Goal: Complete application form: Complete application form

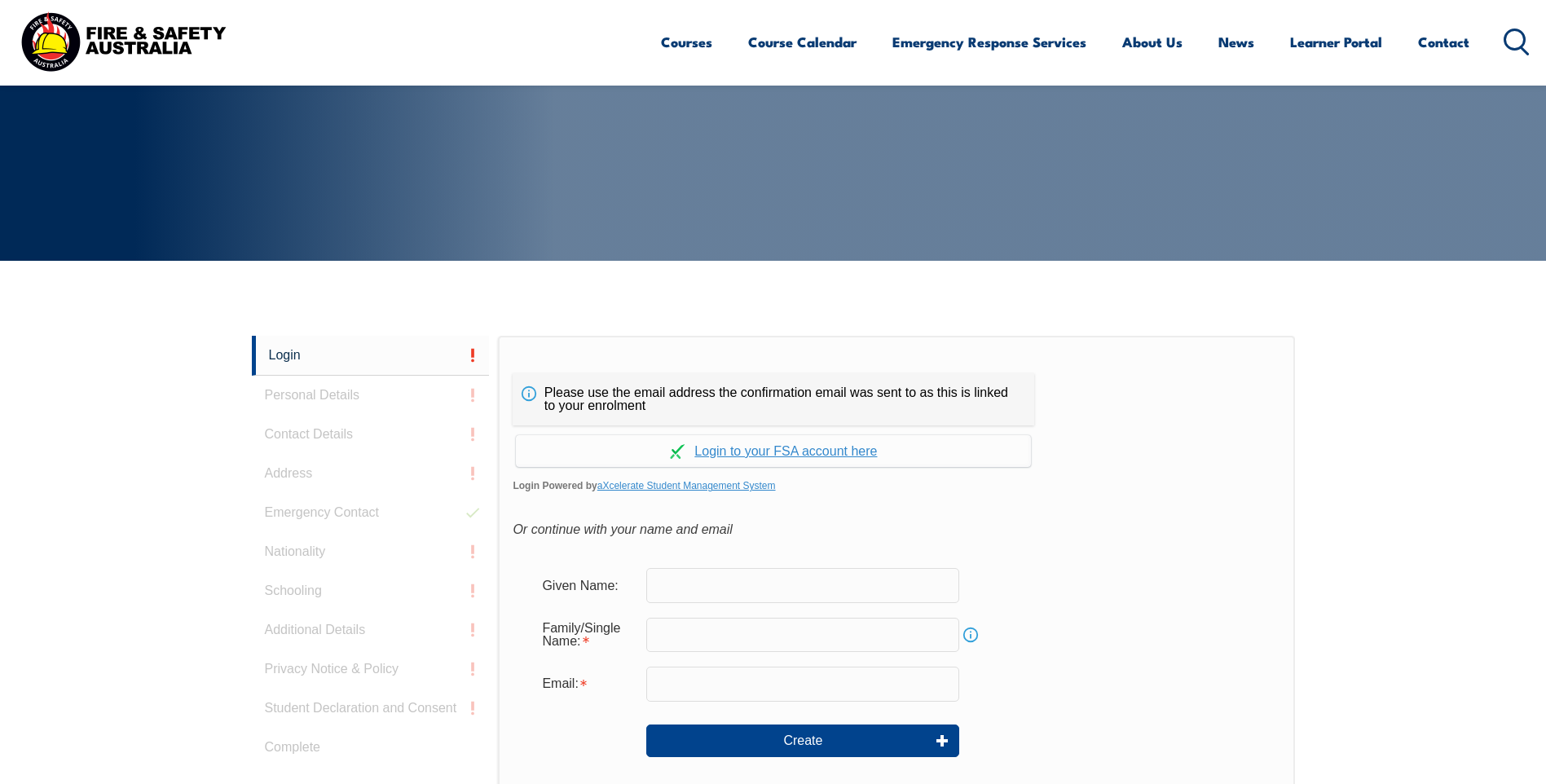
scroll to position [435, 0]
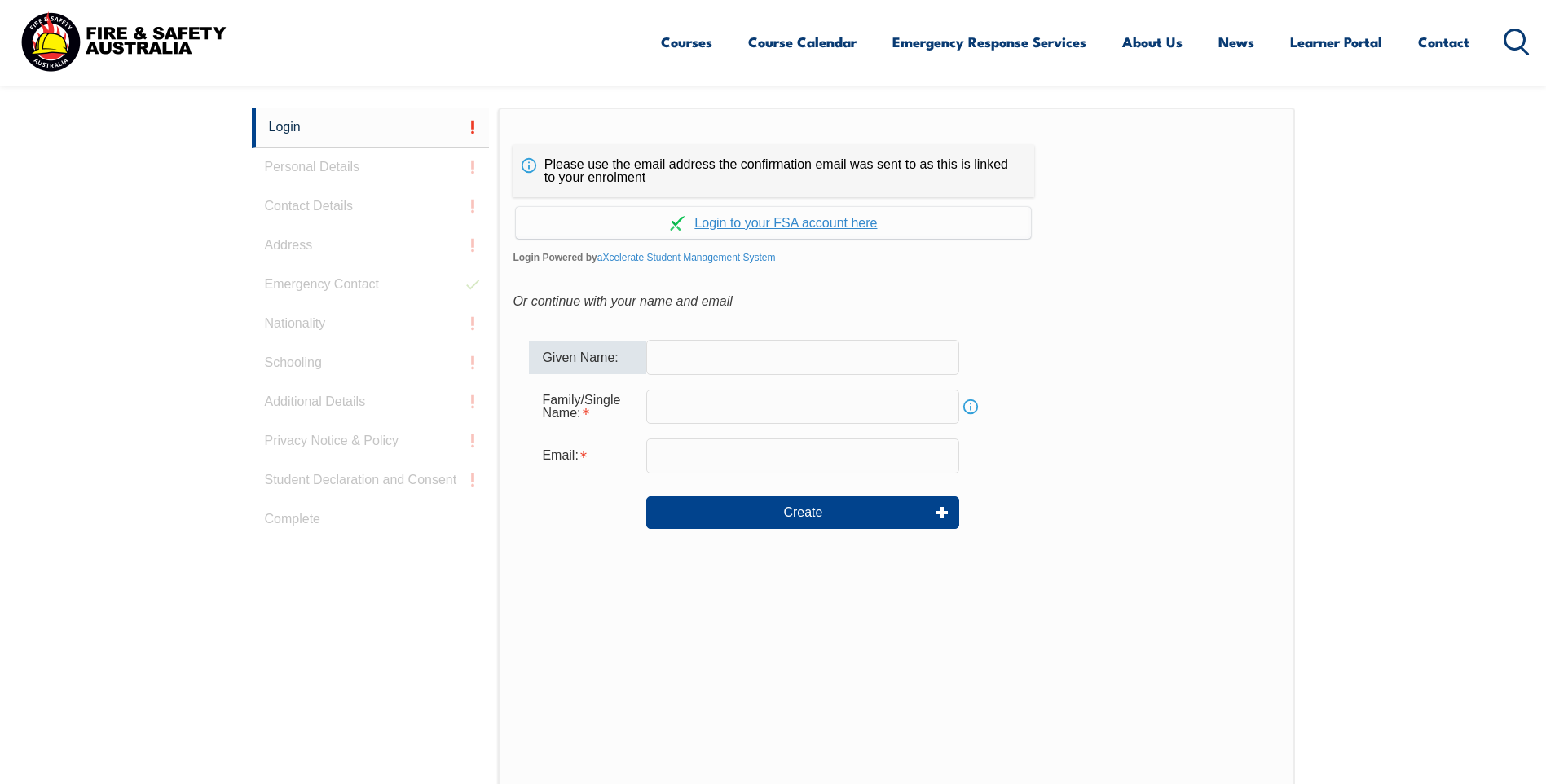
click at [710, 350] on input "text" at bounding box center [803, 357] width 313 height 34
type input "David"
type input "Mullins"
type input "david.mullins@thomasfoods.com"
click at [776, 217] on link "Continue with aXcelerate" at bounding box center [774, 223] width 515 height 32
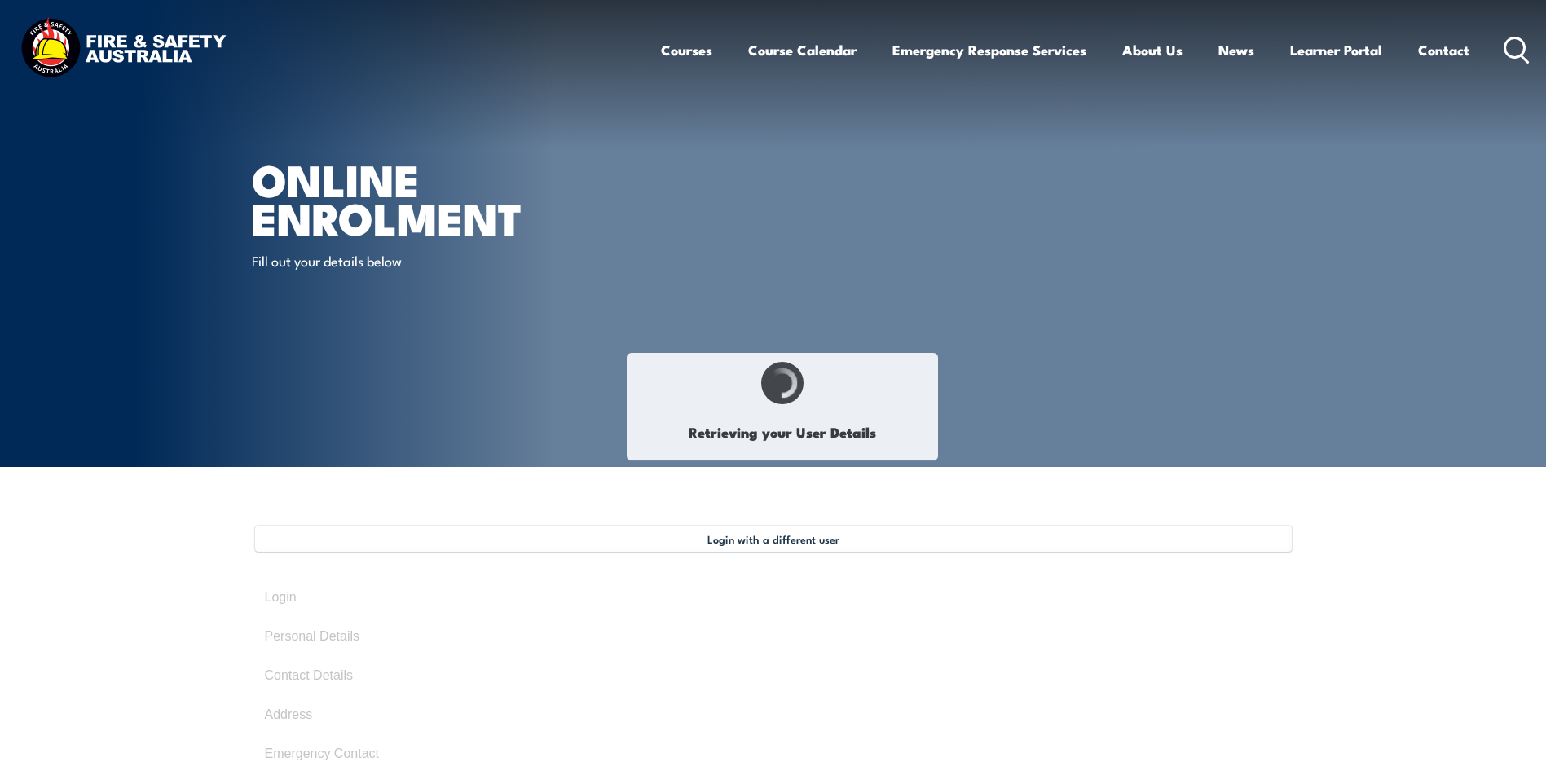
select select "Mr"
type input "[PERSON_NAME]"
type input "July 10, 1970"
type input "KT8UE5YDQG"
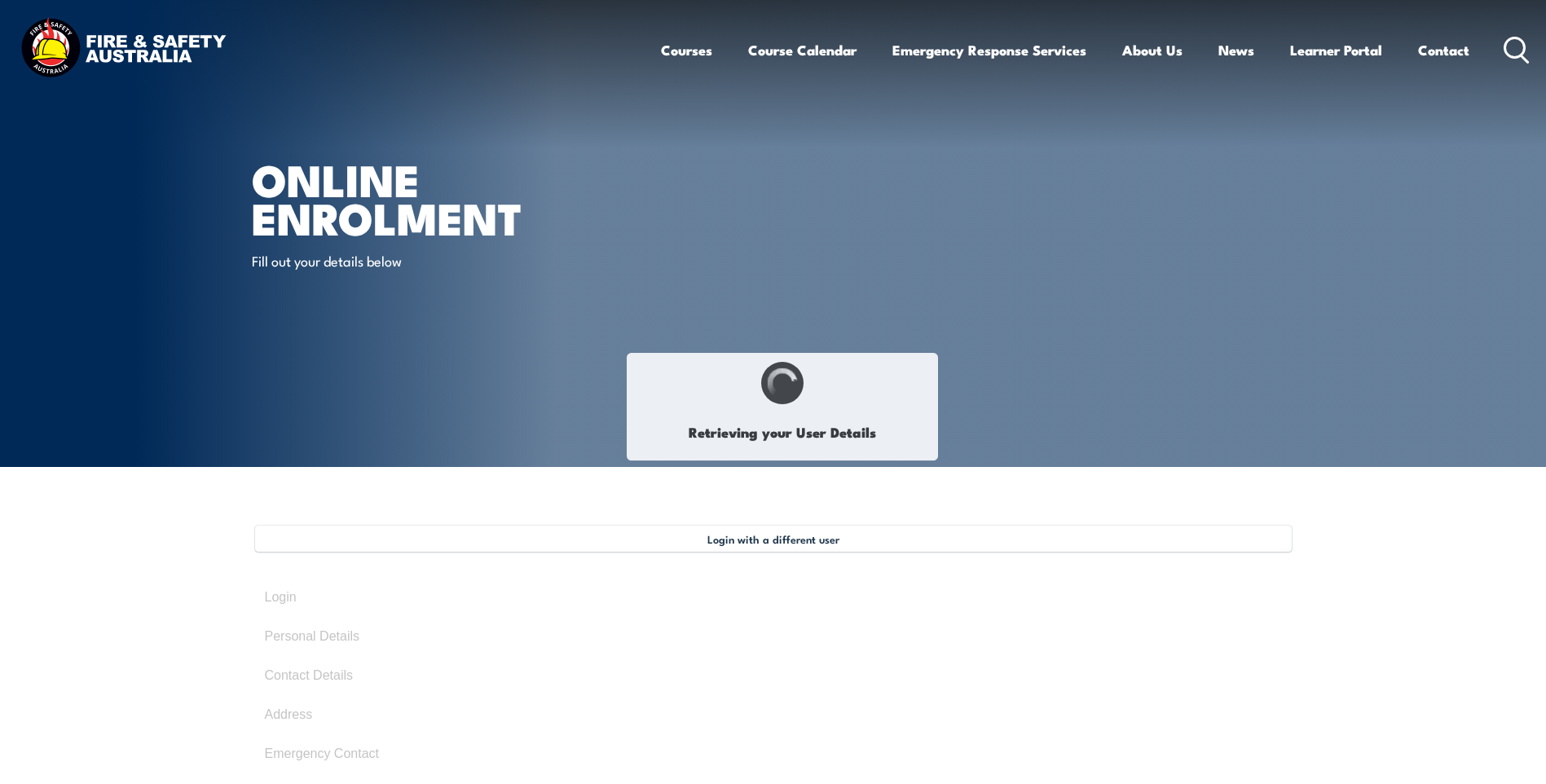
select select "M"
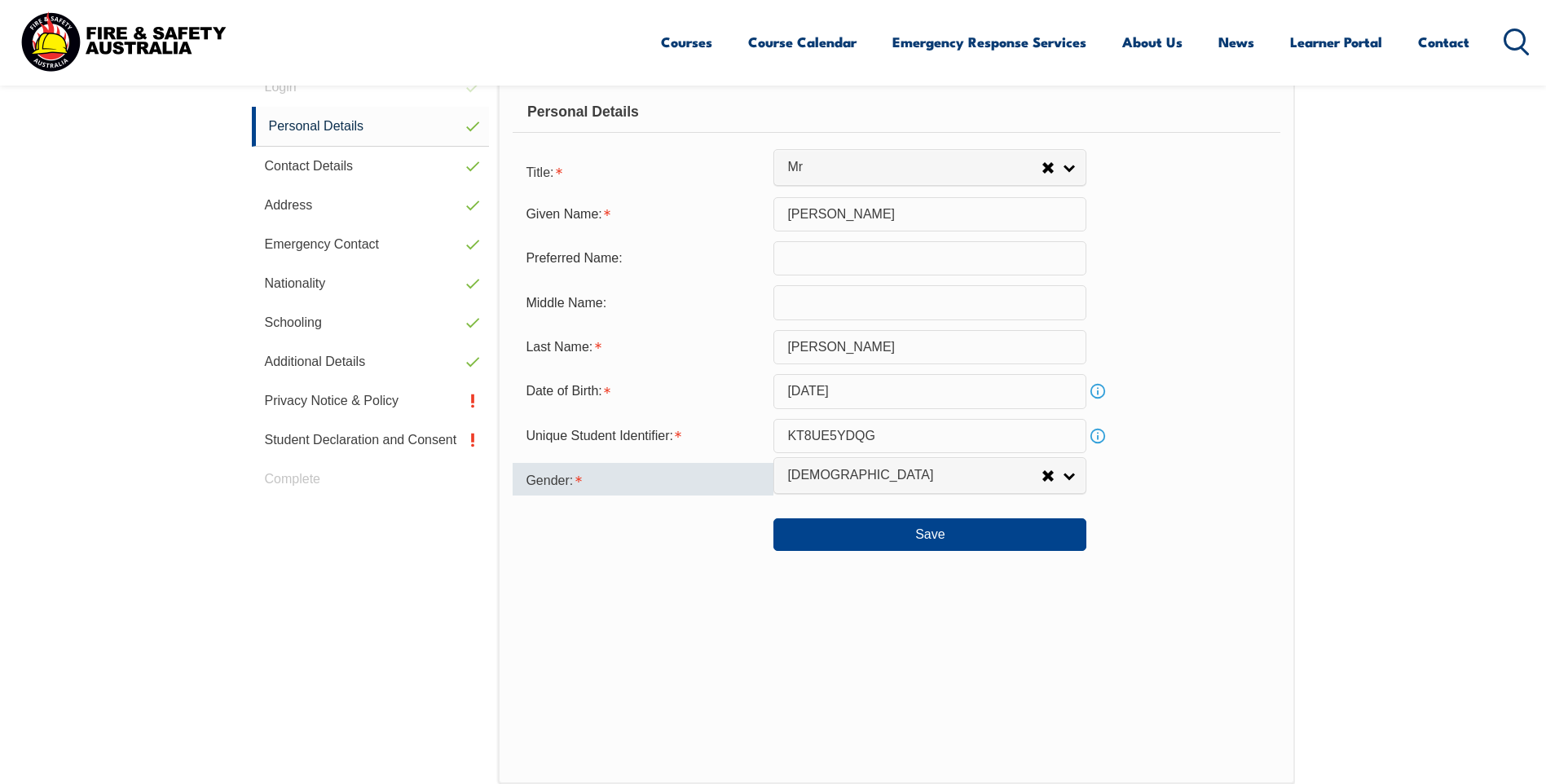
scroll to position [429, 0]
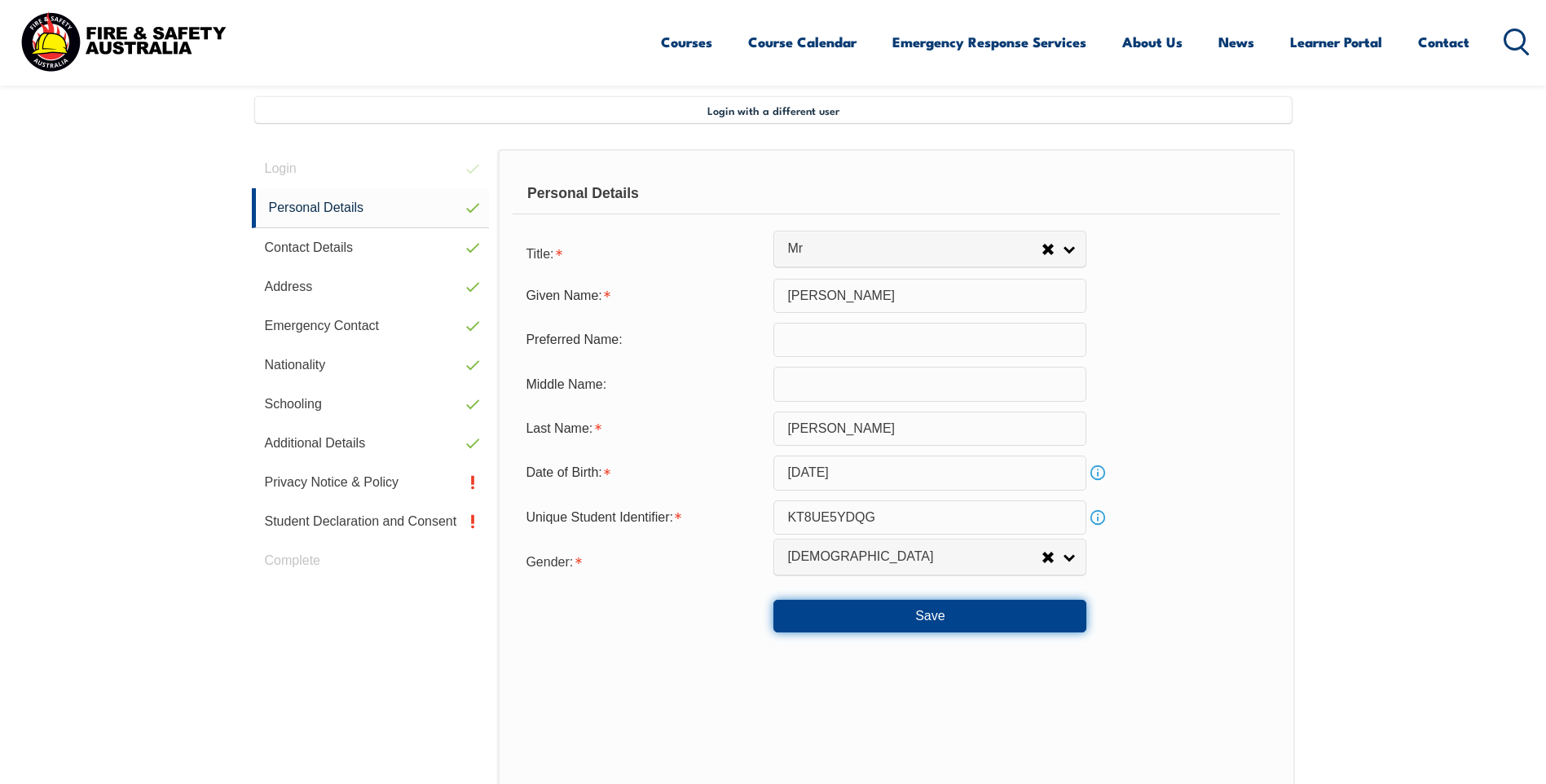
click at [854, 620] on button "Save" at bounding box center [930, 616] width 313 height 32
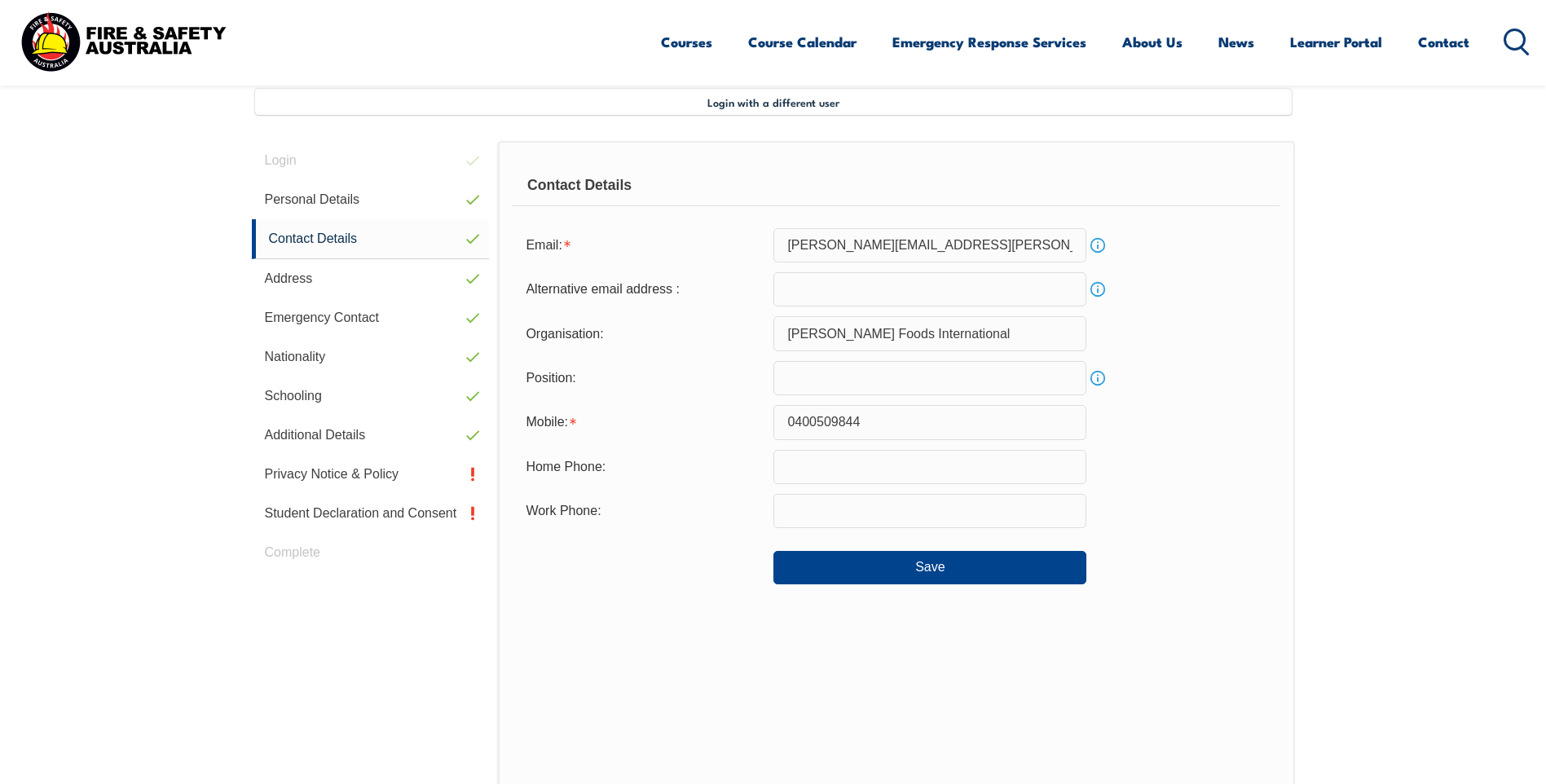
scroll to position [444, 0]
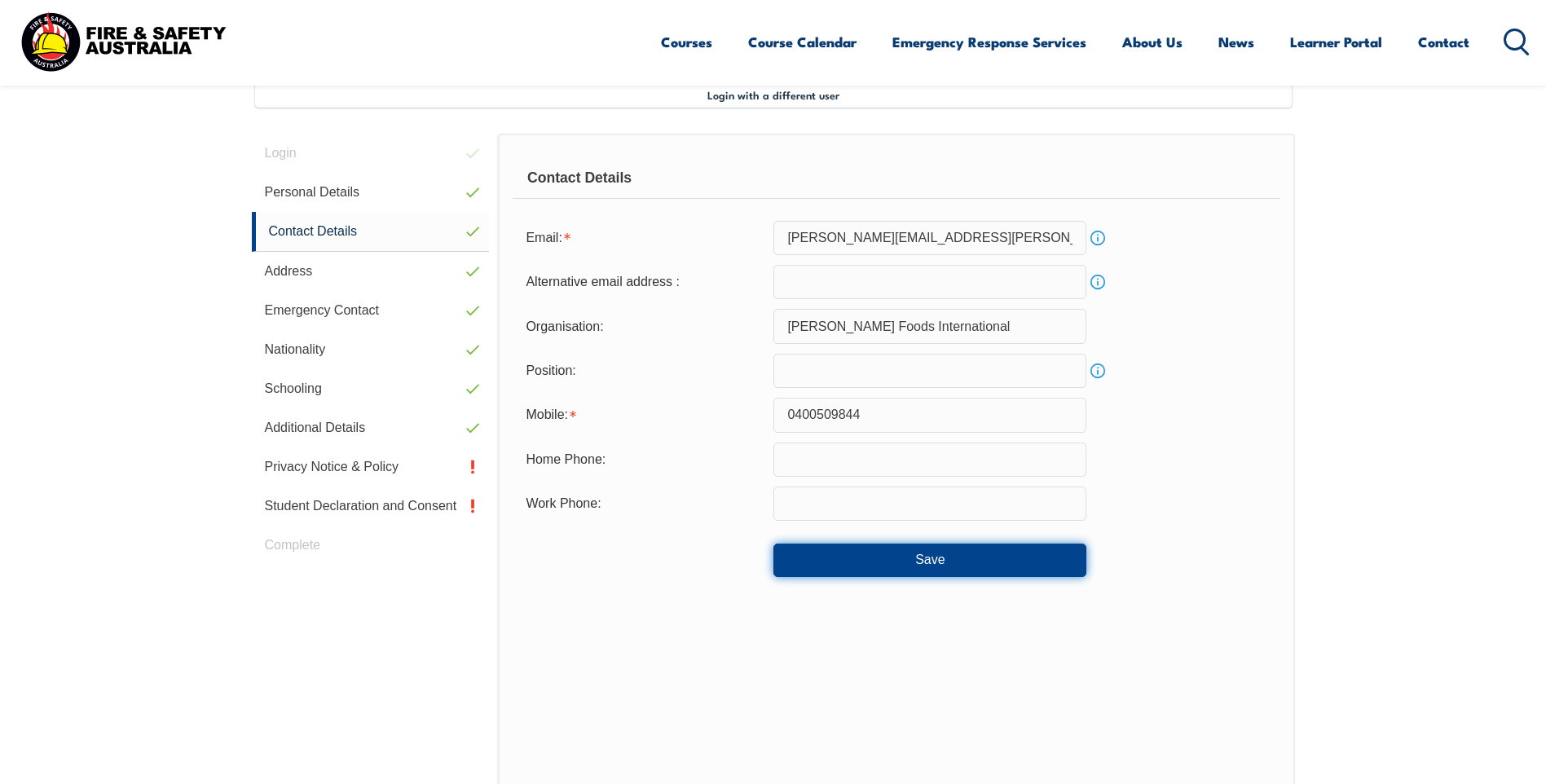
click at [854, 570] on button "Save" at bounding box center [930, 559] width 313 height 32
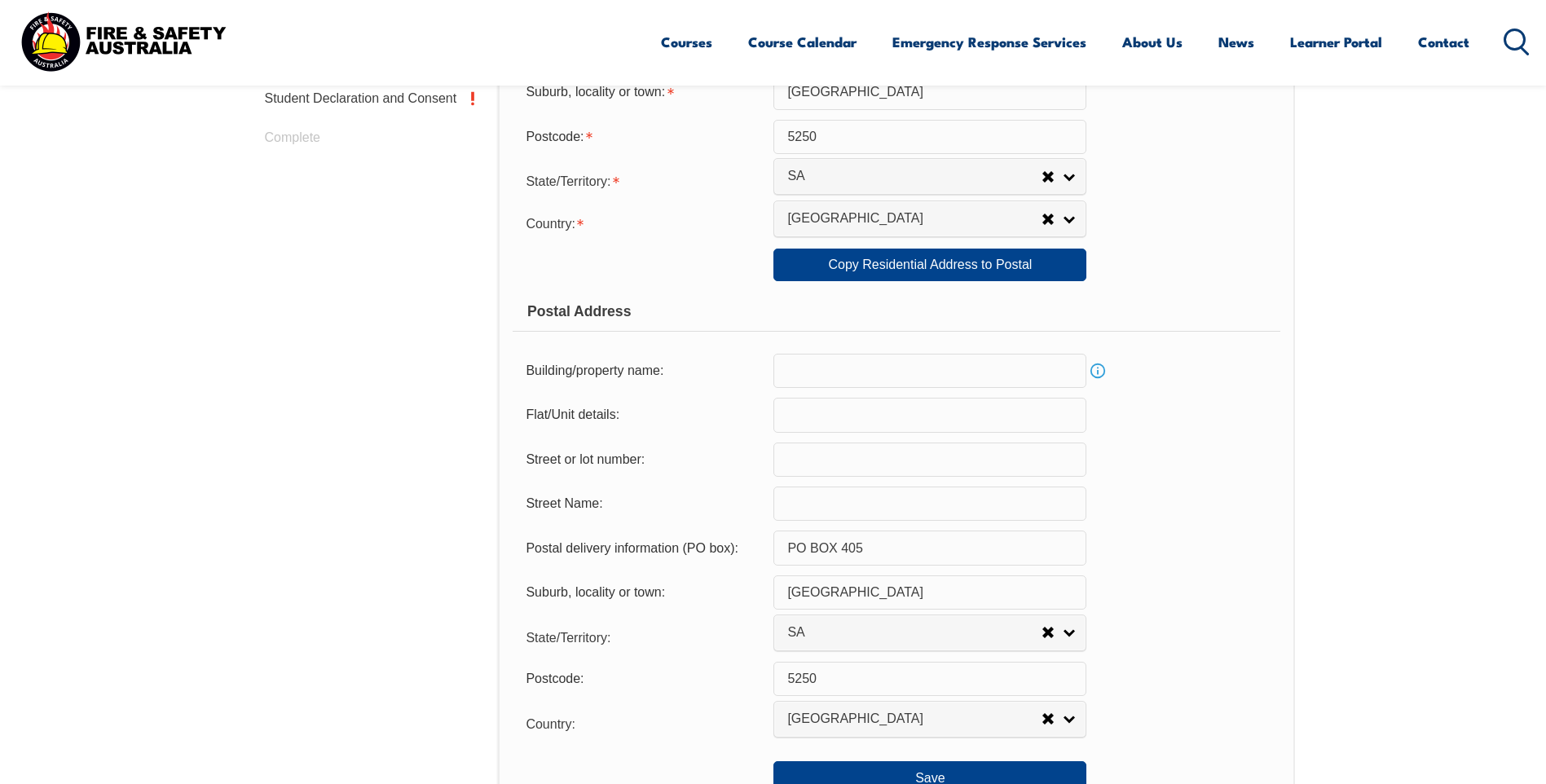
scroll to position [1015, 0]
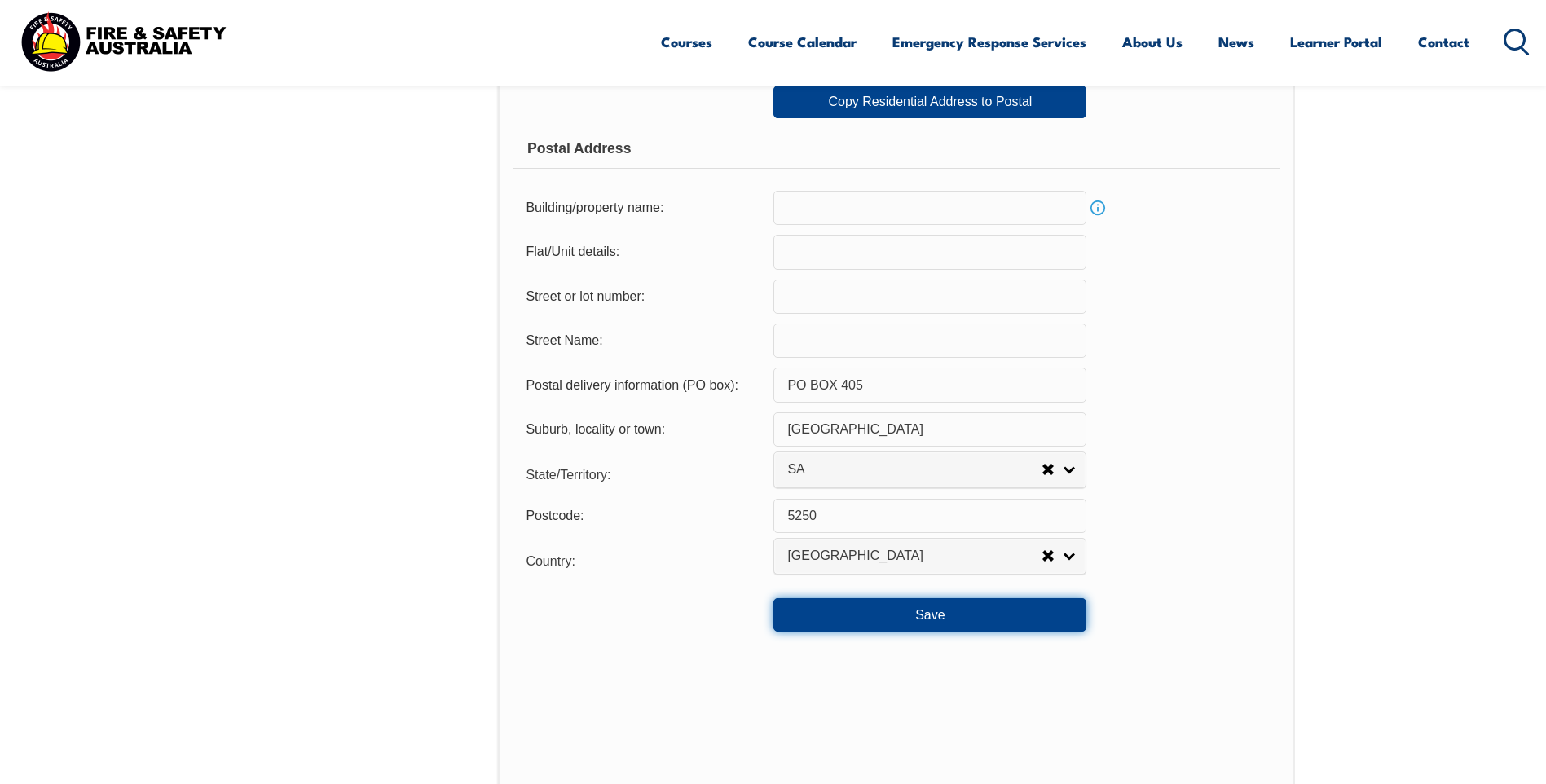
click at [890, 613] on button "Save" at bounding box center [930, 614] width 313 height 32
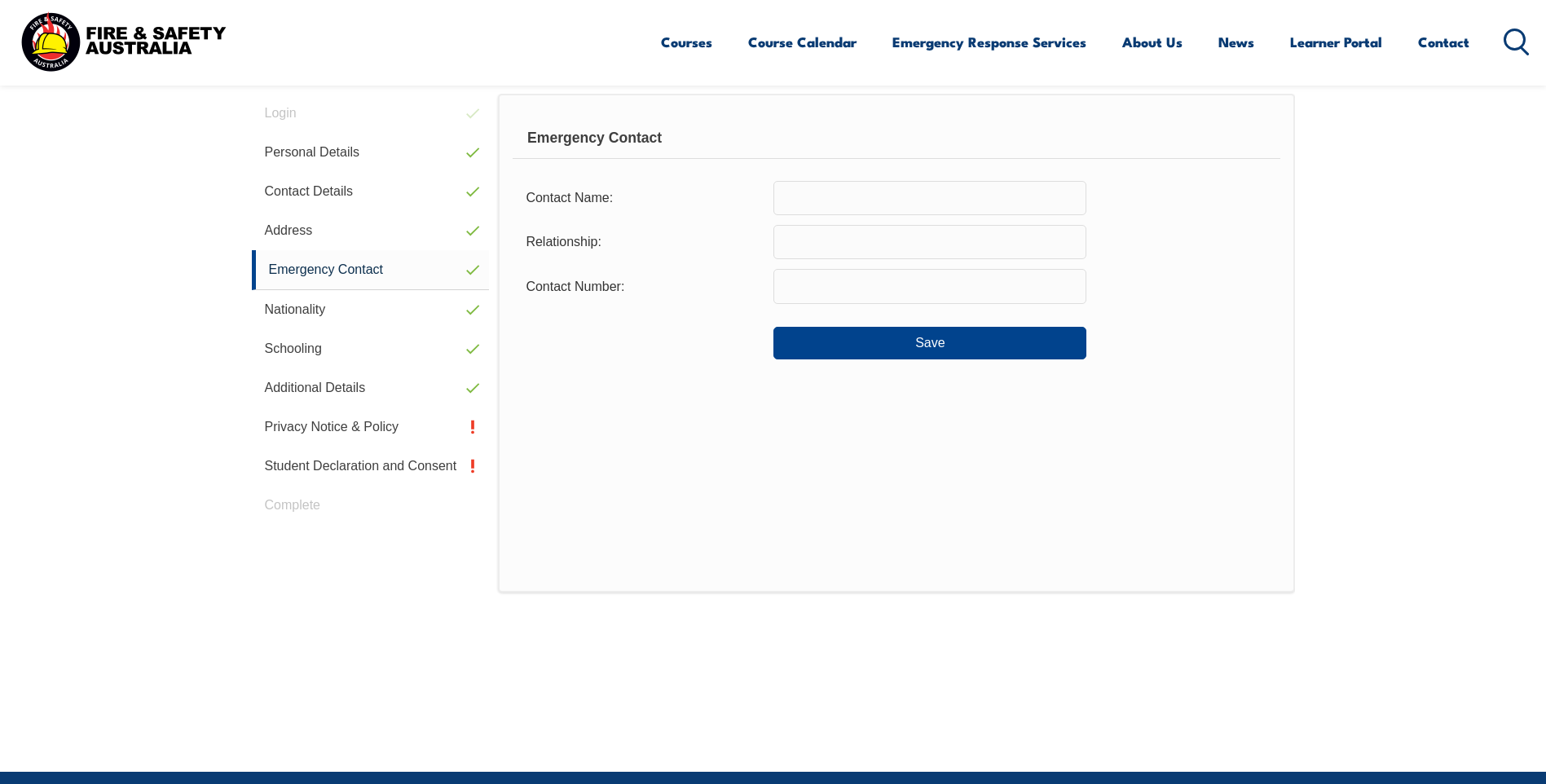
scroll to position [444, 0]
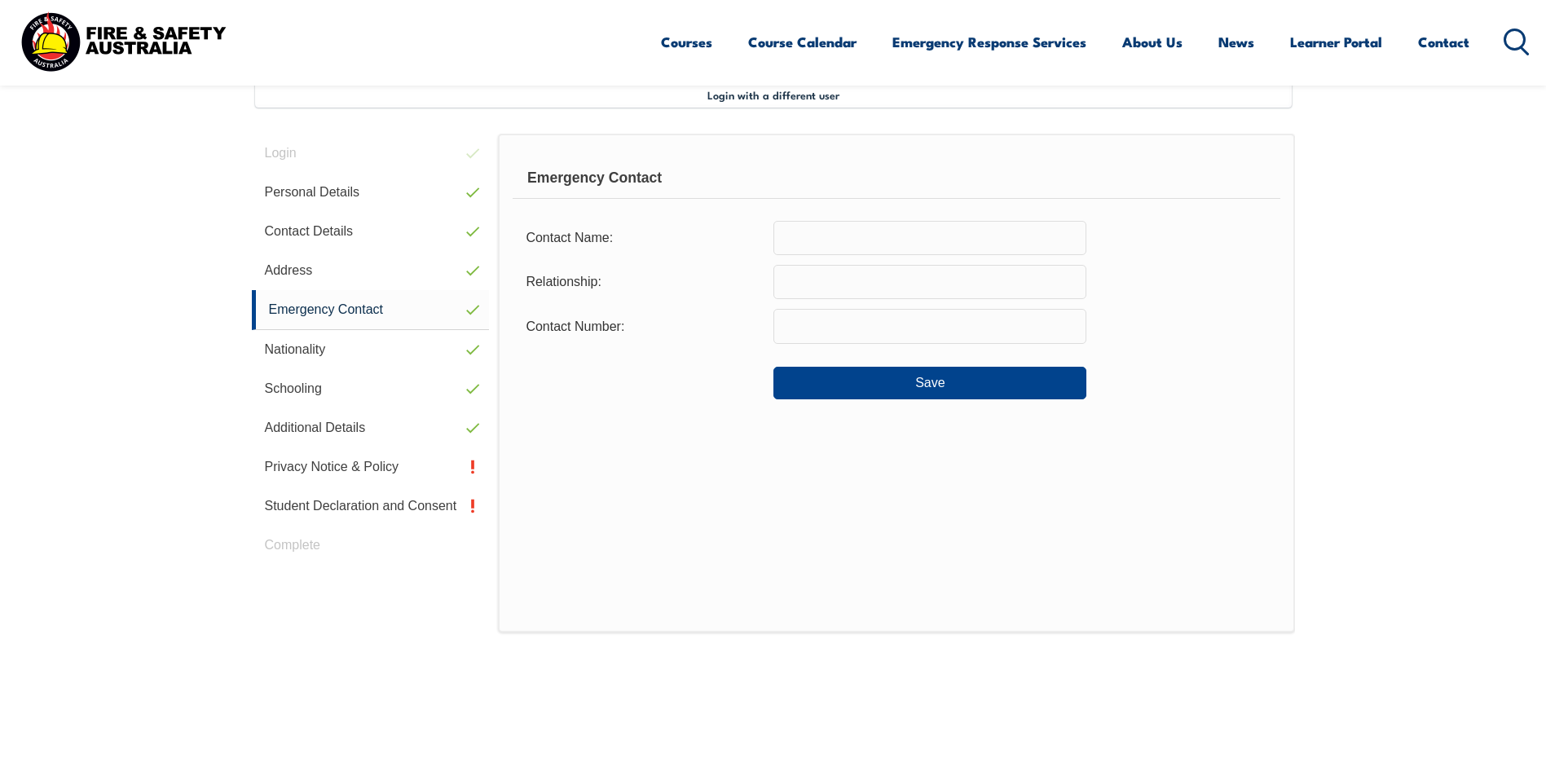
click at [813, 231] on input "text" at bounding box center [930, 238] width 313 height 34
type input "Sharon"
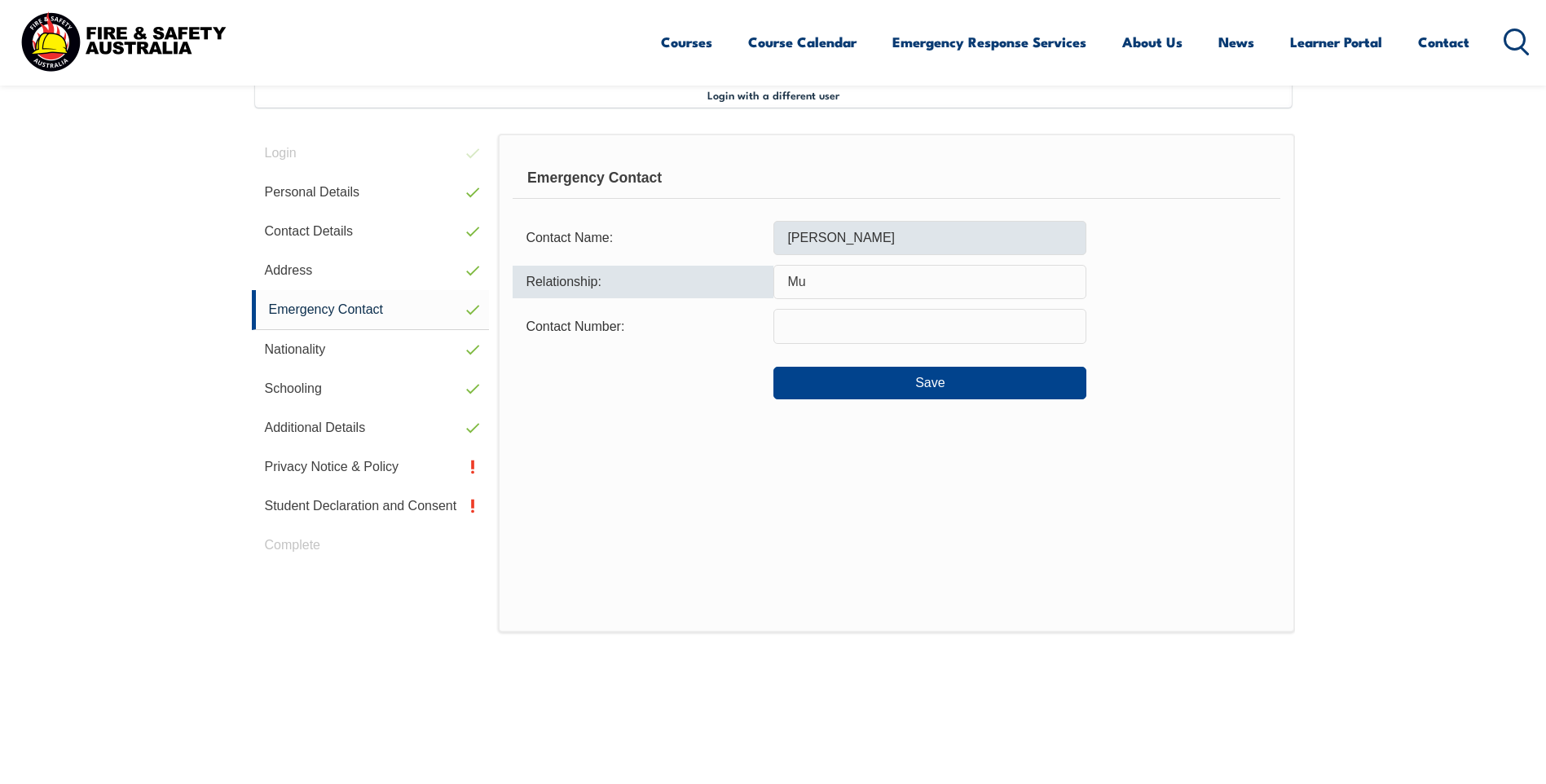
type input "M"
click at [833, 239] on input "Sharon" at bounding box center [930, 238] width 313 height 34
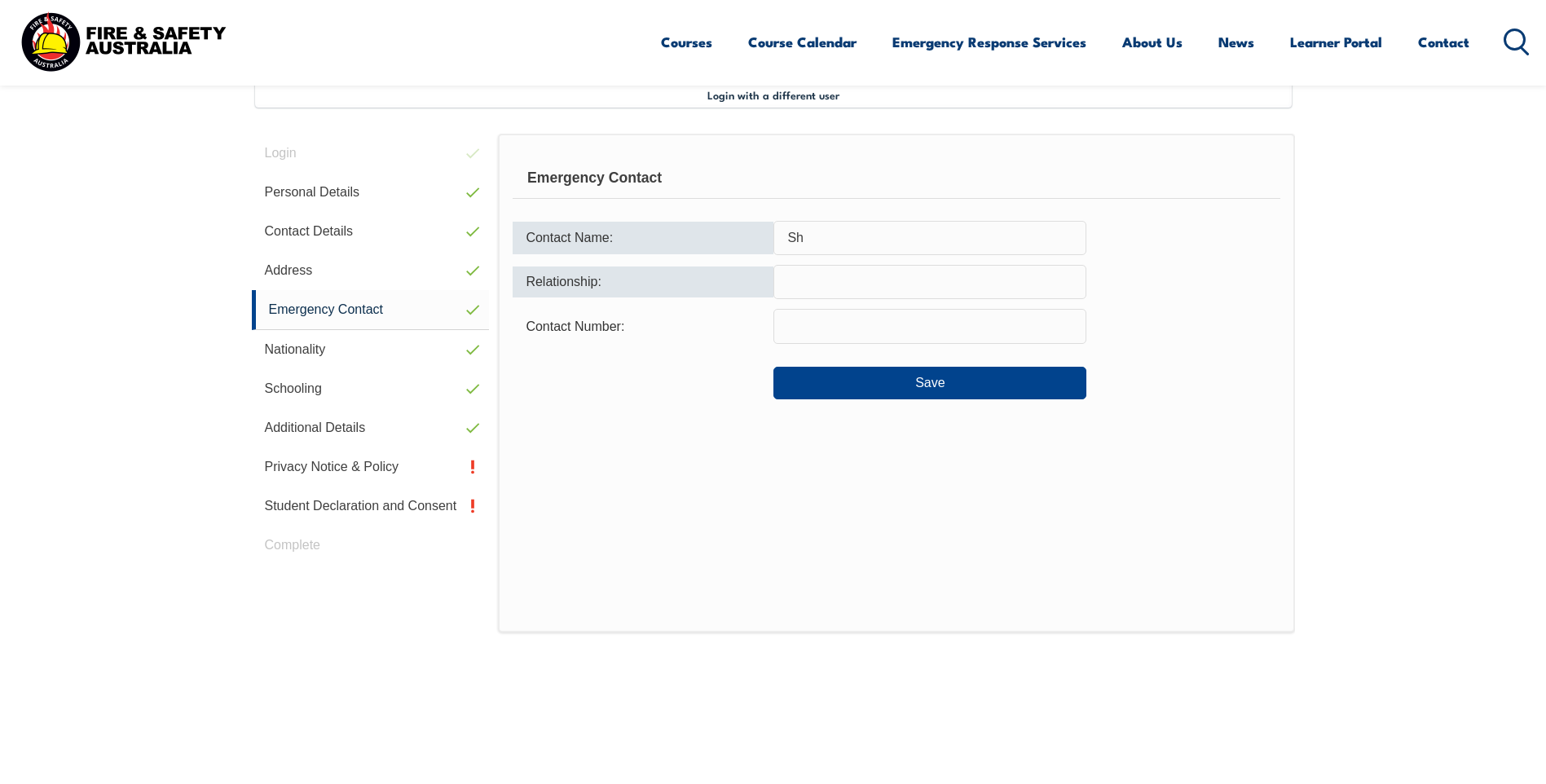
type input "S"
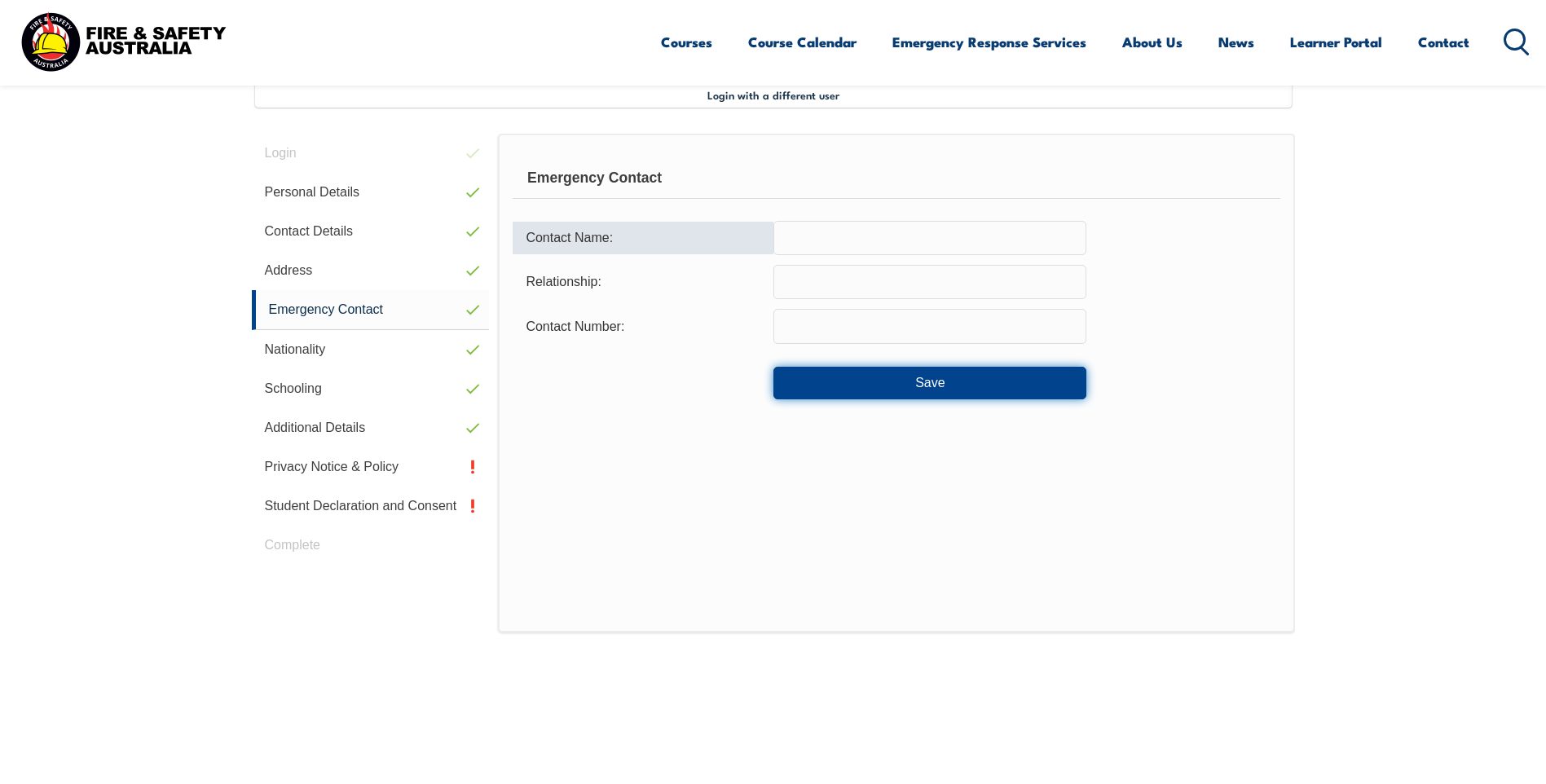
click at [887, 392] on button "Save" at bounding box center [930, 383] width 313 height 32
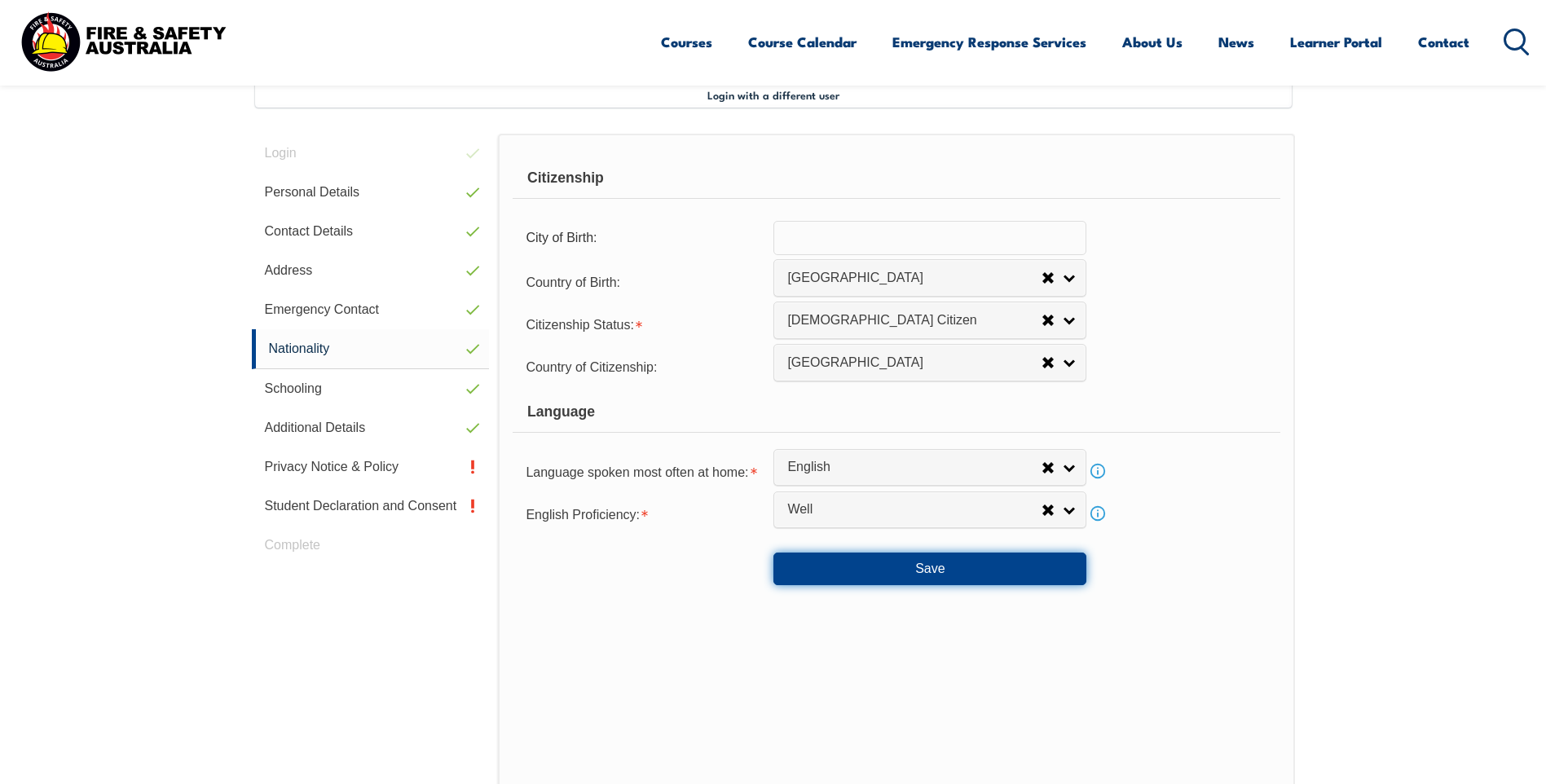
click at [931, 570] on button "Save" at bounding box center [930, 569] width 313 height 32
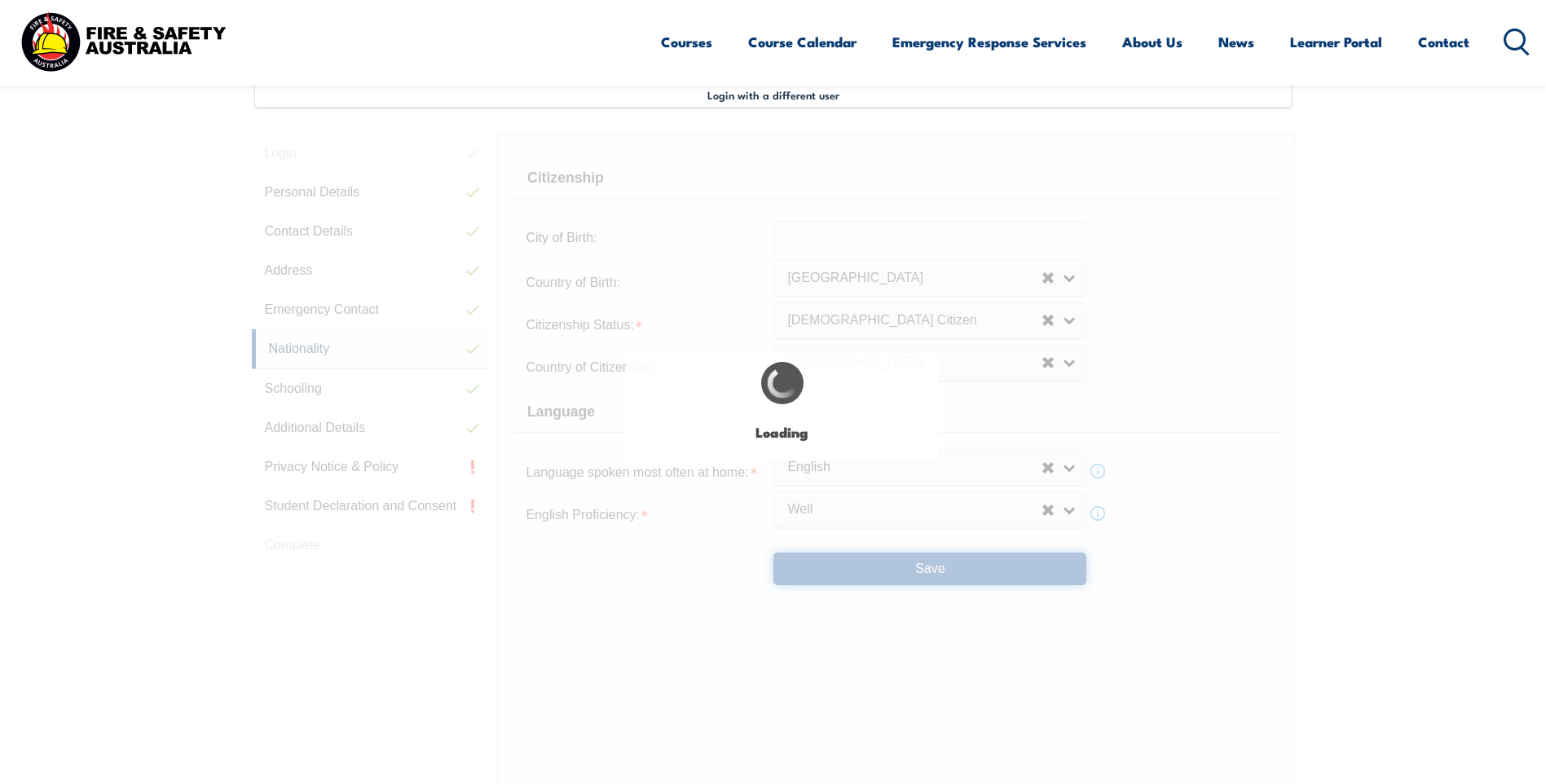
select select "false"
select select "true"
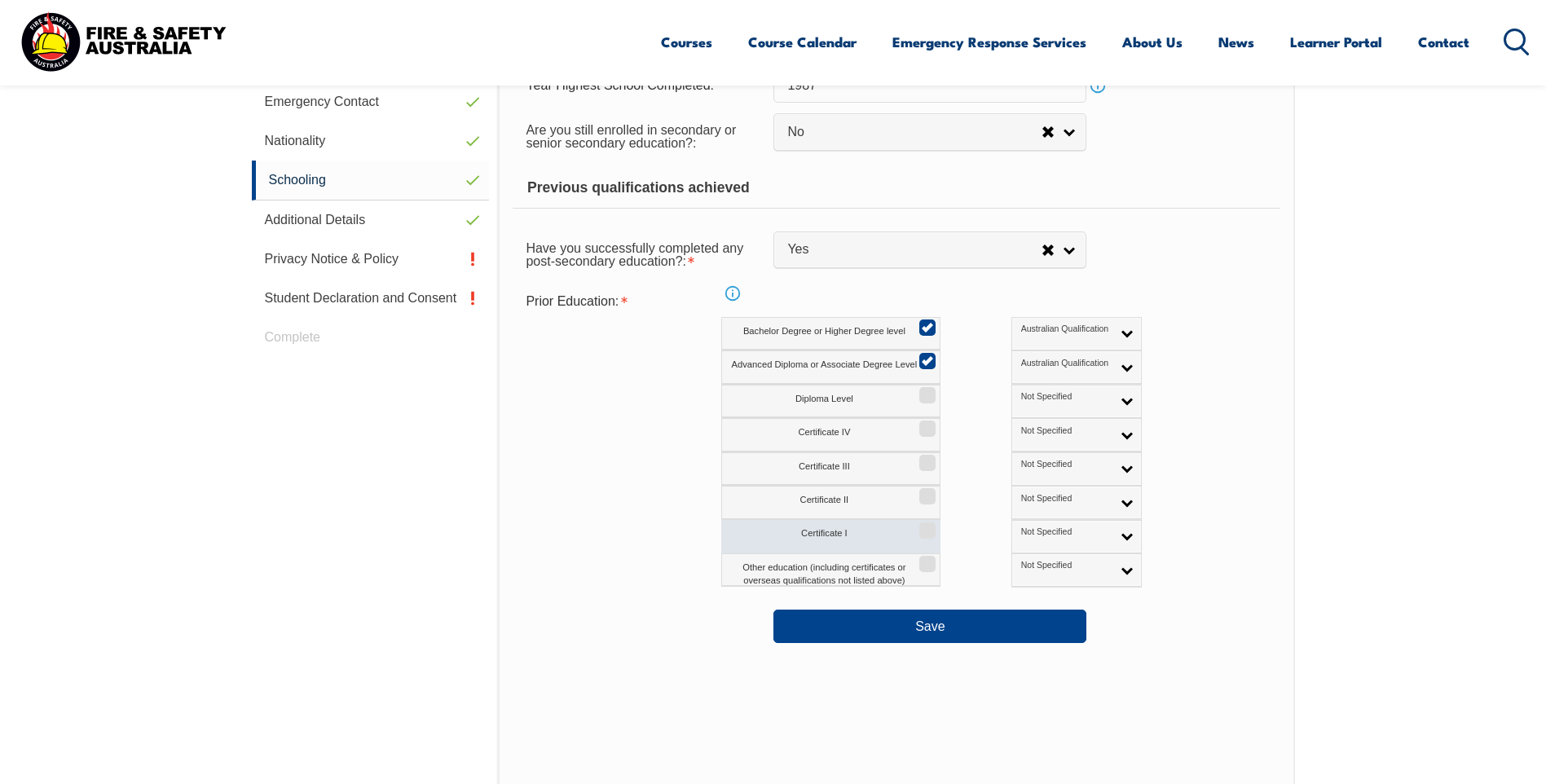
scroll to position [689, 0]
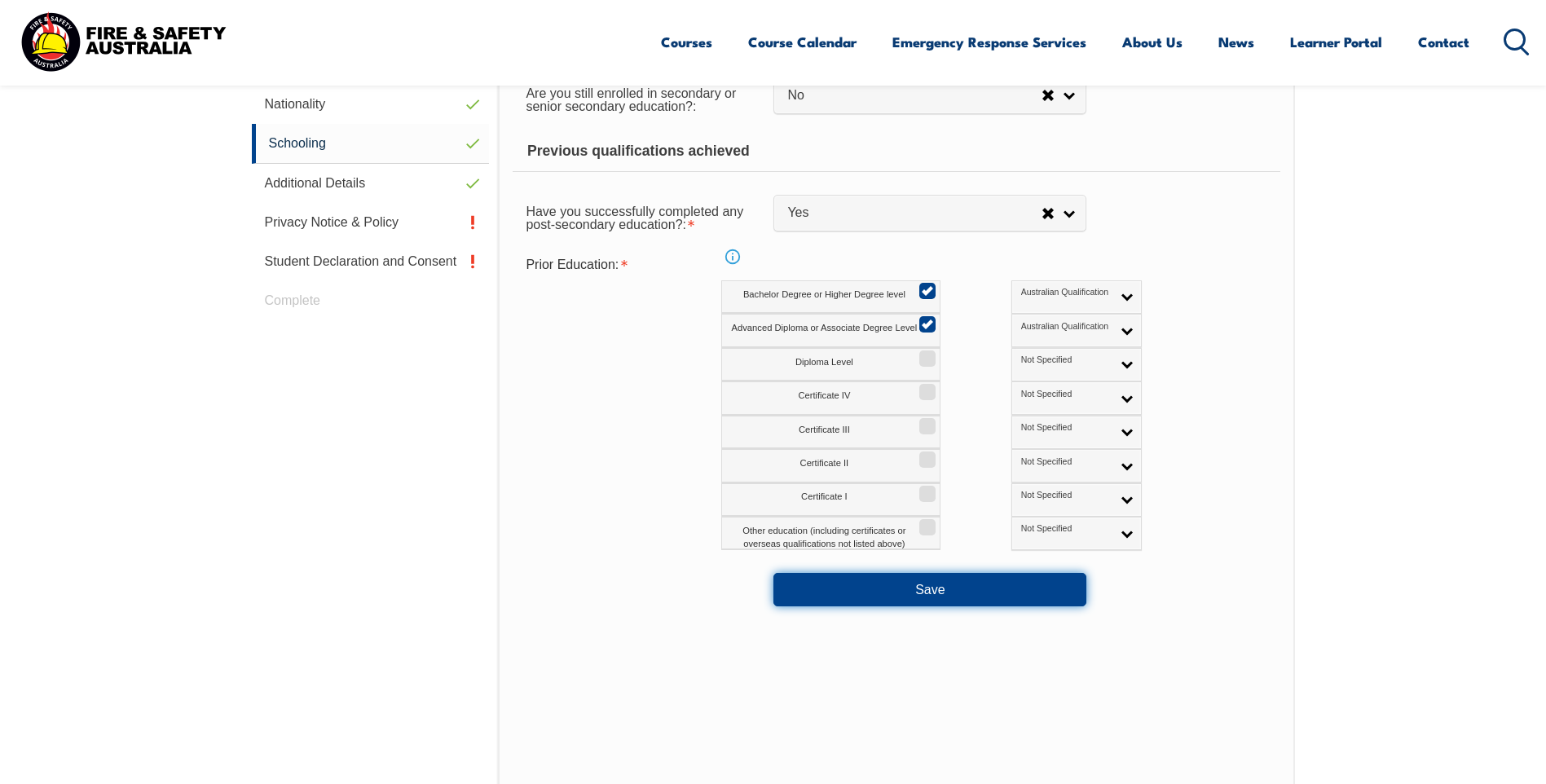
click at [915, 597] on button "Save" at bounding box center [930, 589] width 313 height 32
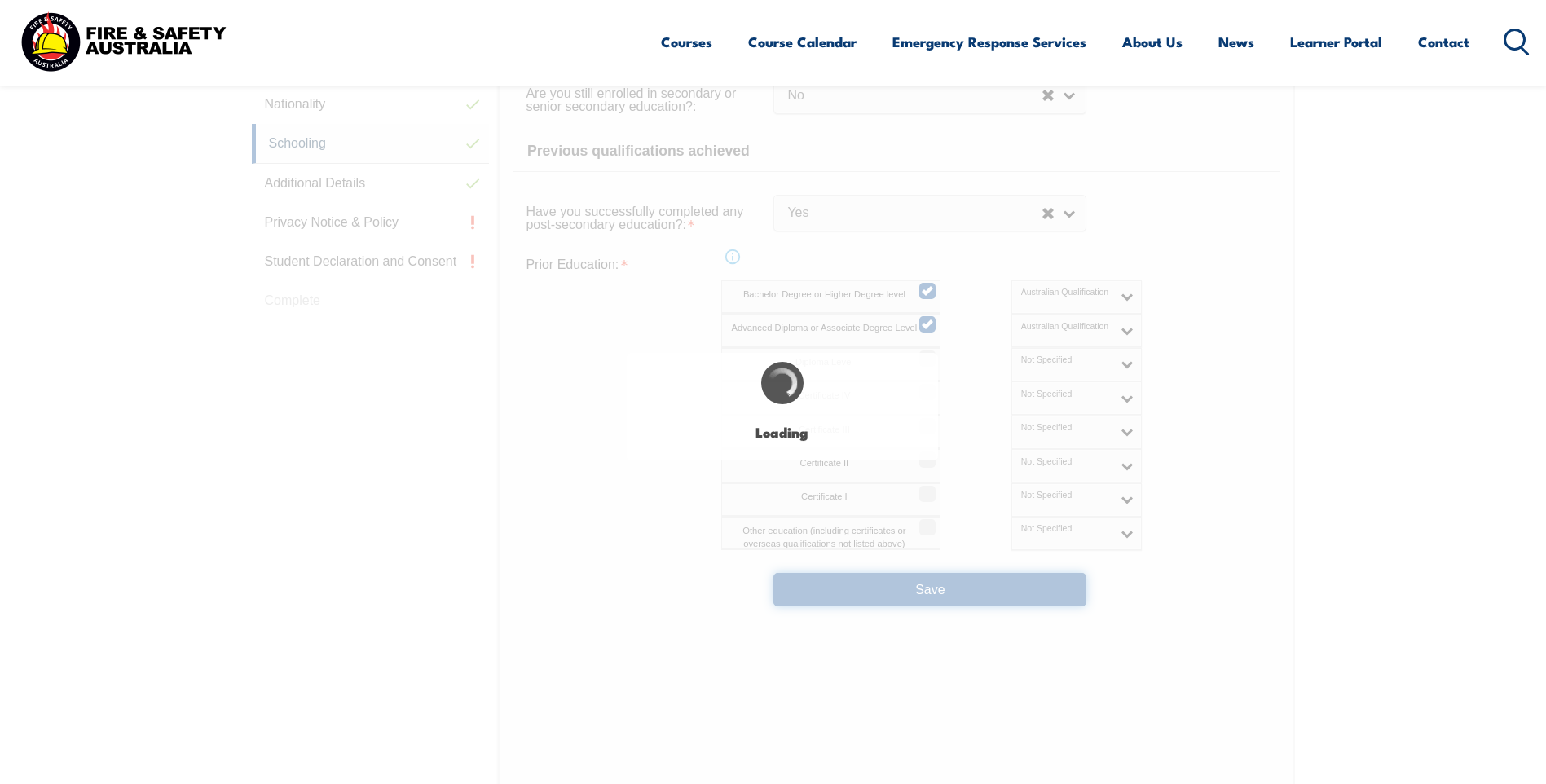
select select "false"
select select
select select "false"
select select "true"
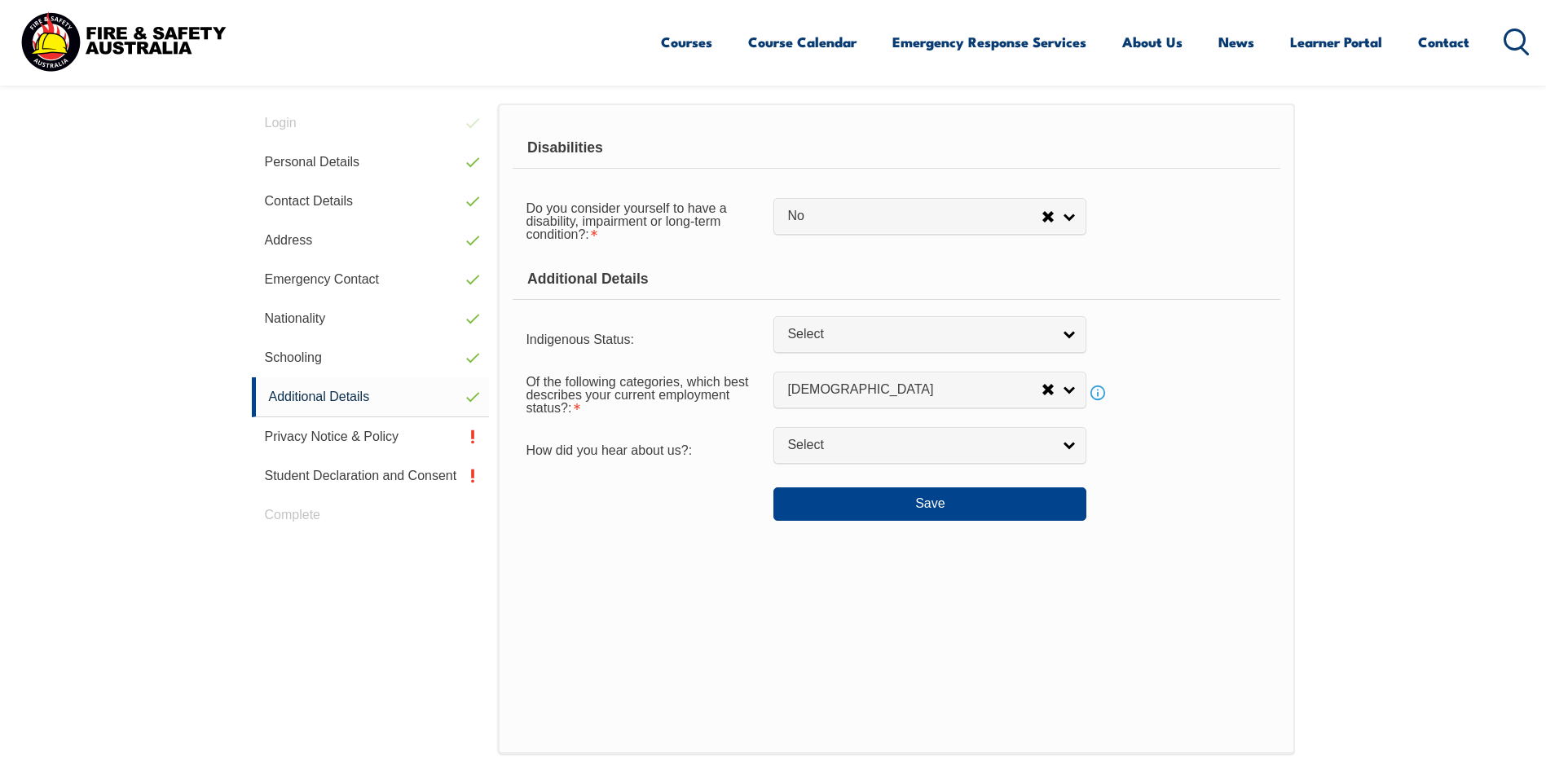
scroll to position [444, 0]
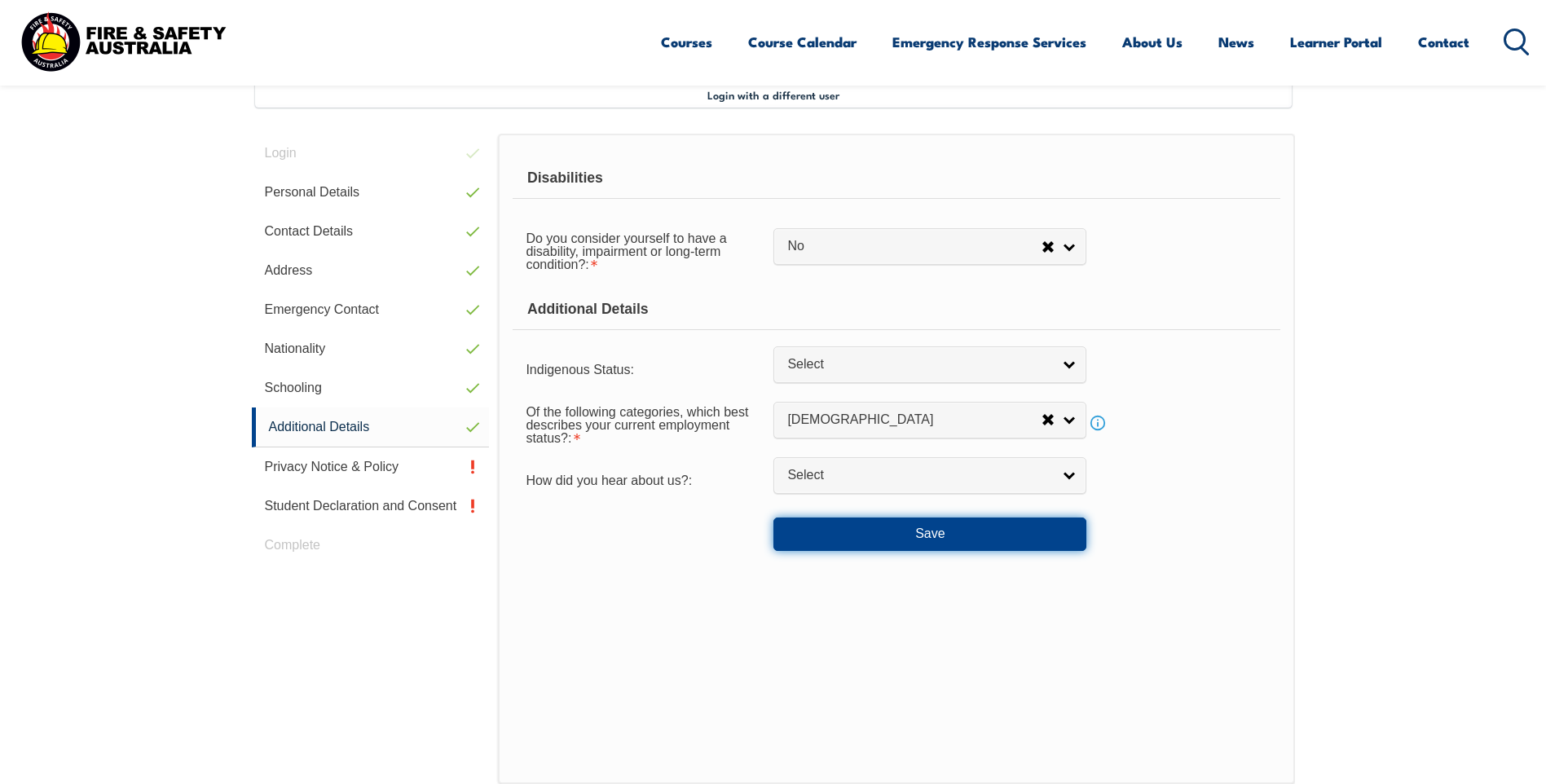
click at [881, 531] on button "Save" at bounding box center [930, 534] width 313 height 32
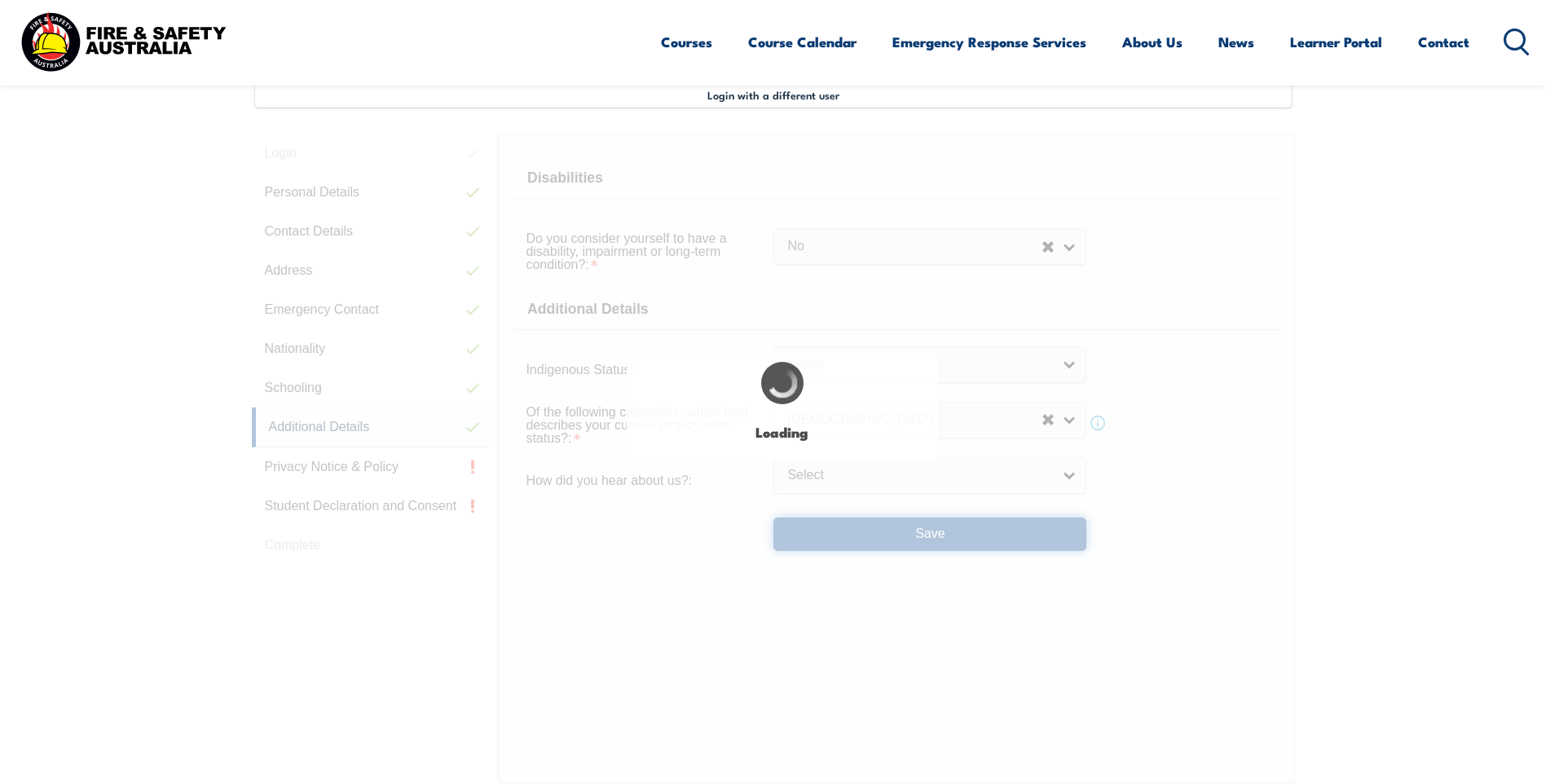
select select "false"
select select
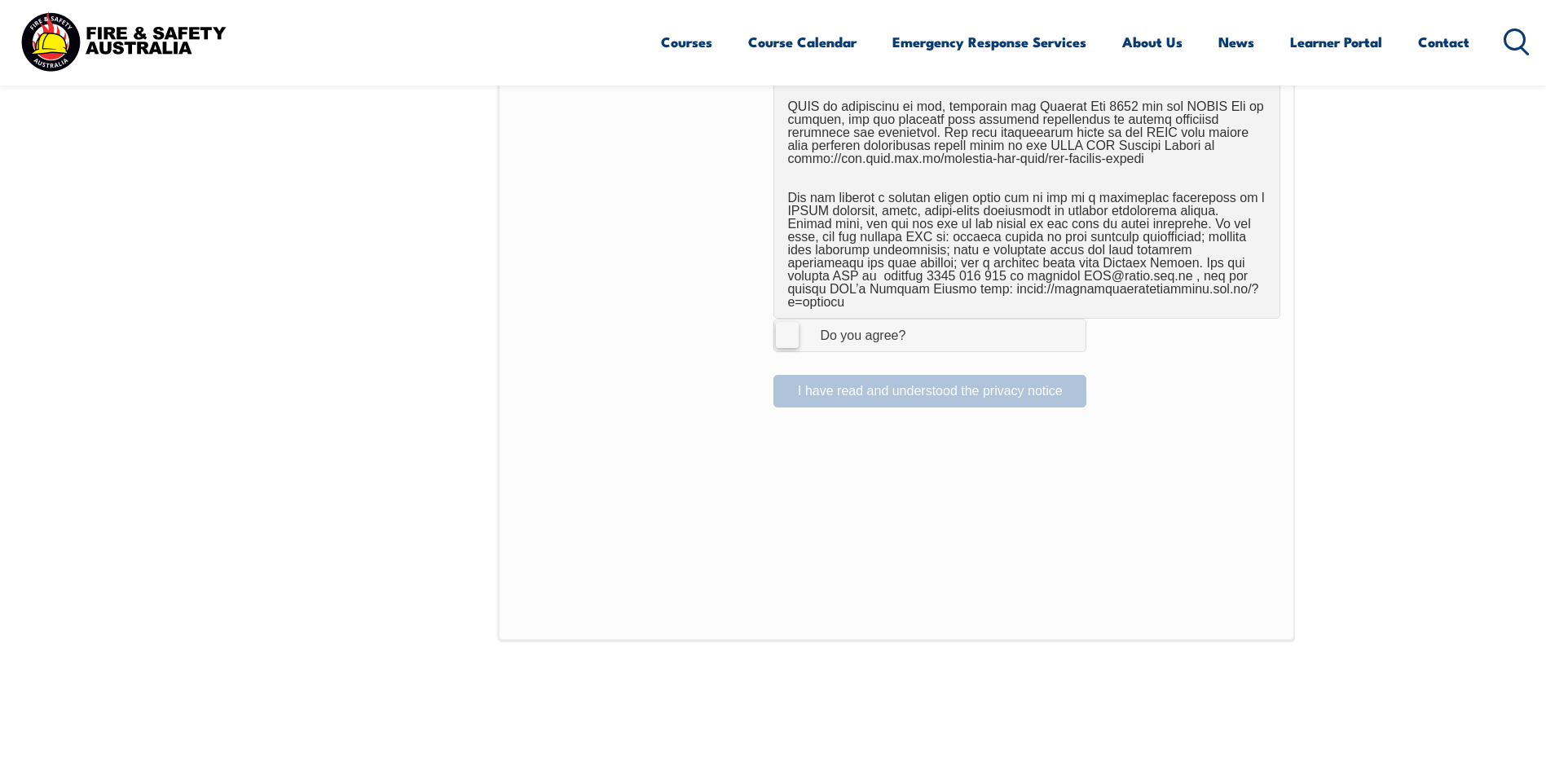
scroll to position [1096, 0]
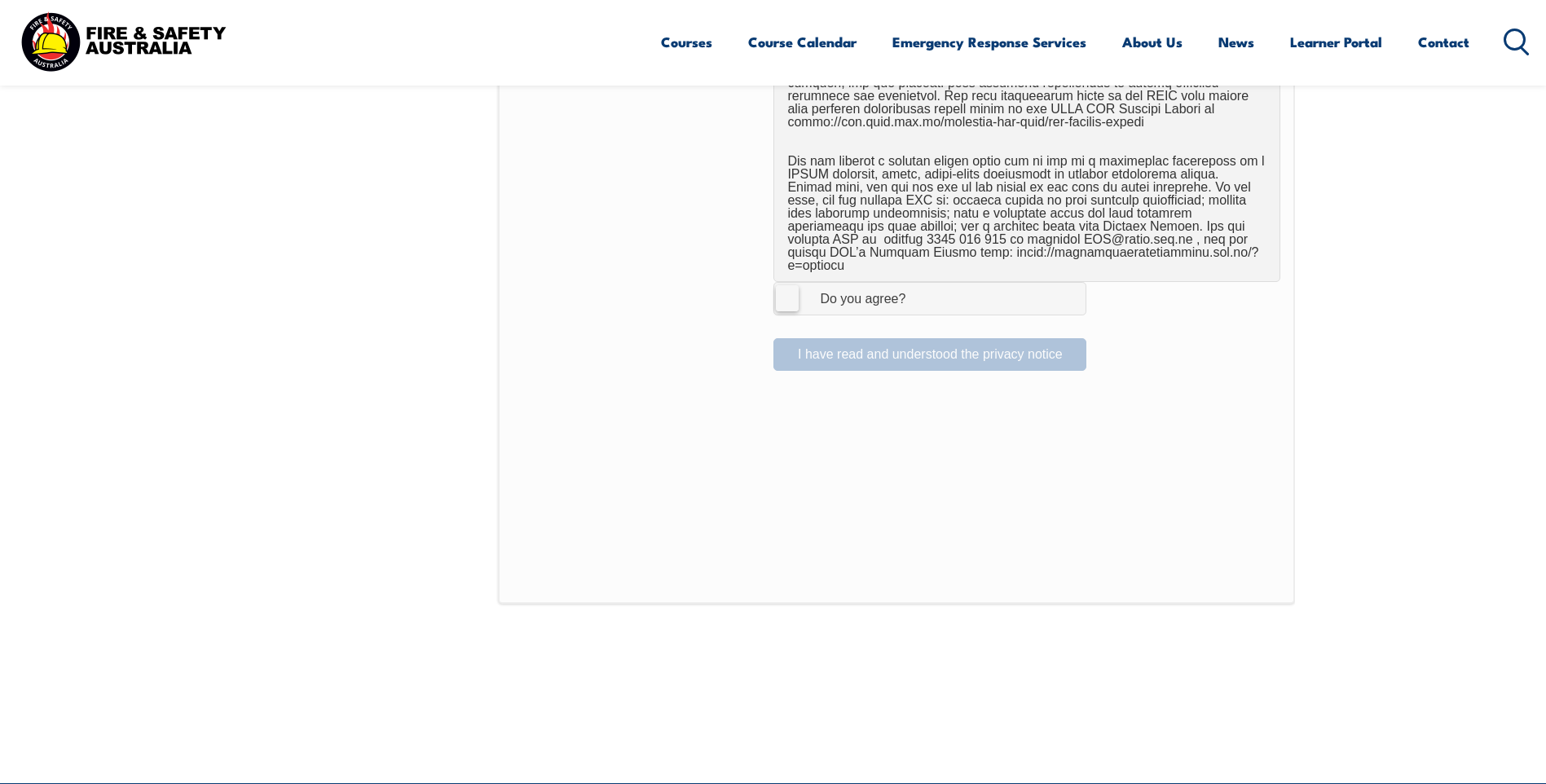
click at [793, 282] on label "I Agree Do you agree?" at bounding box center [930, 298] width 313 height 32
click at [919, 283] on input "I Agree Do you agree?" at bounding box center [932, 298] width 28 height 31
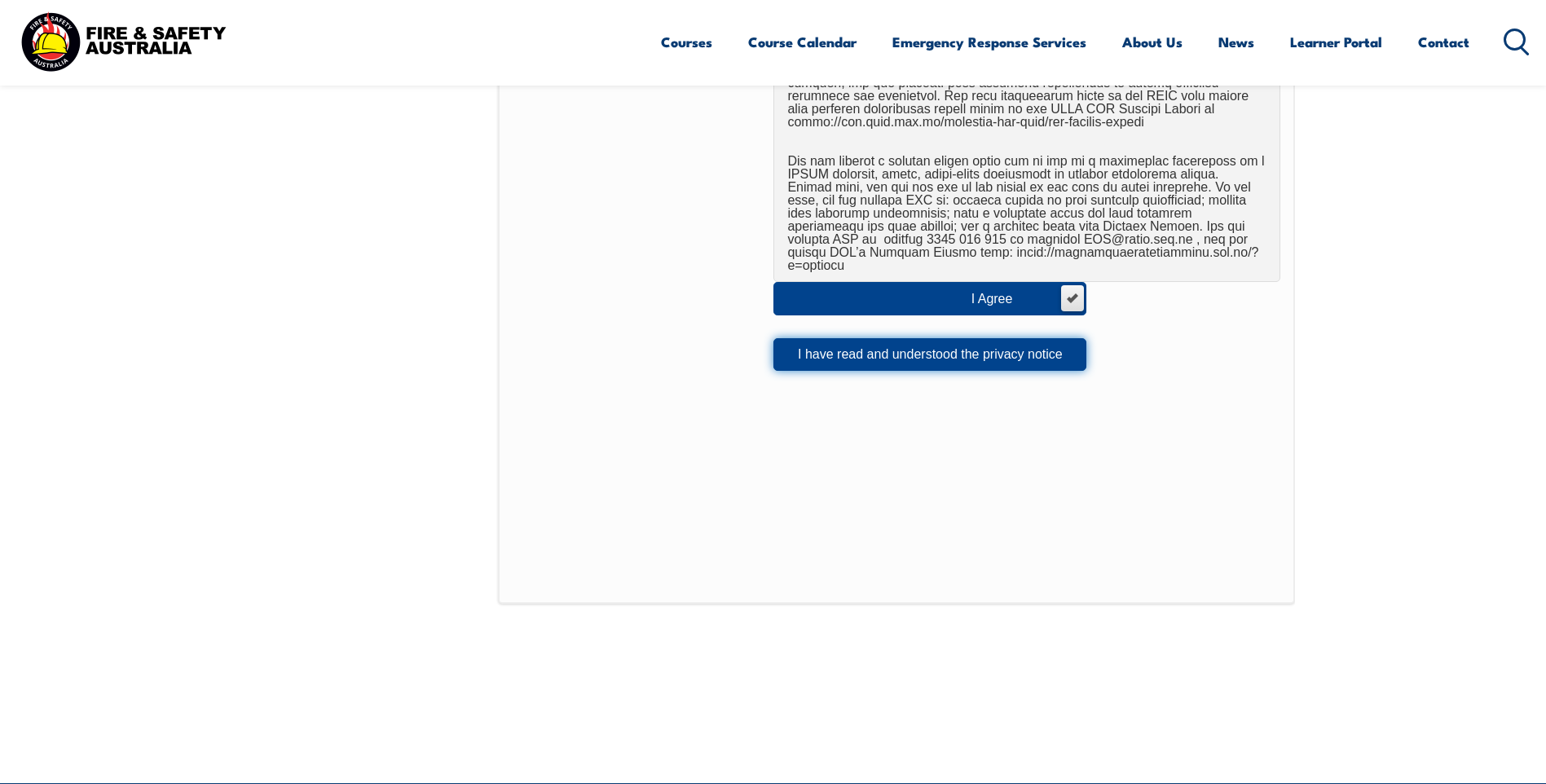
click at [892, 342] on button "I have read and understood the privacy notice" at bounding box center [930, 354] width 313 height 32
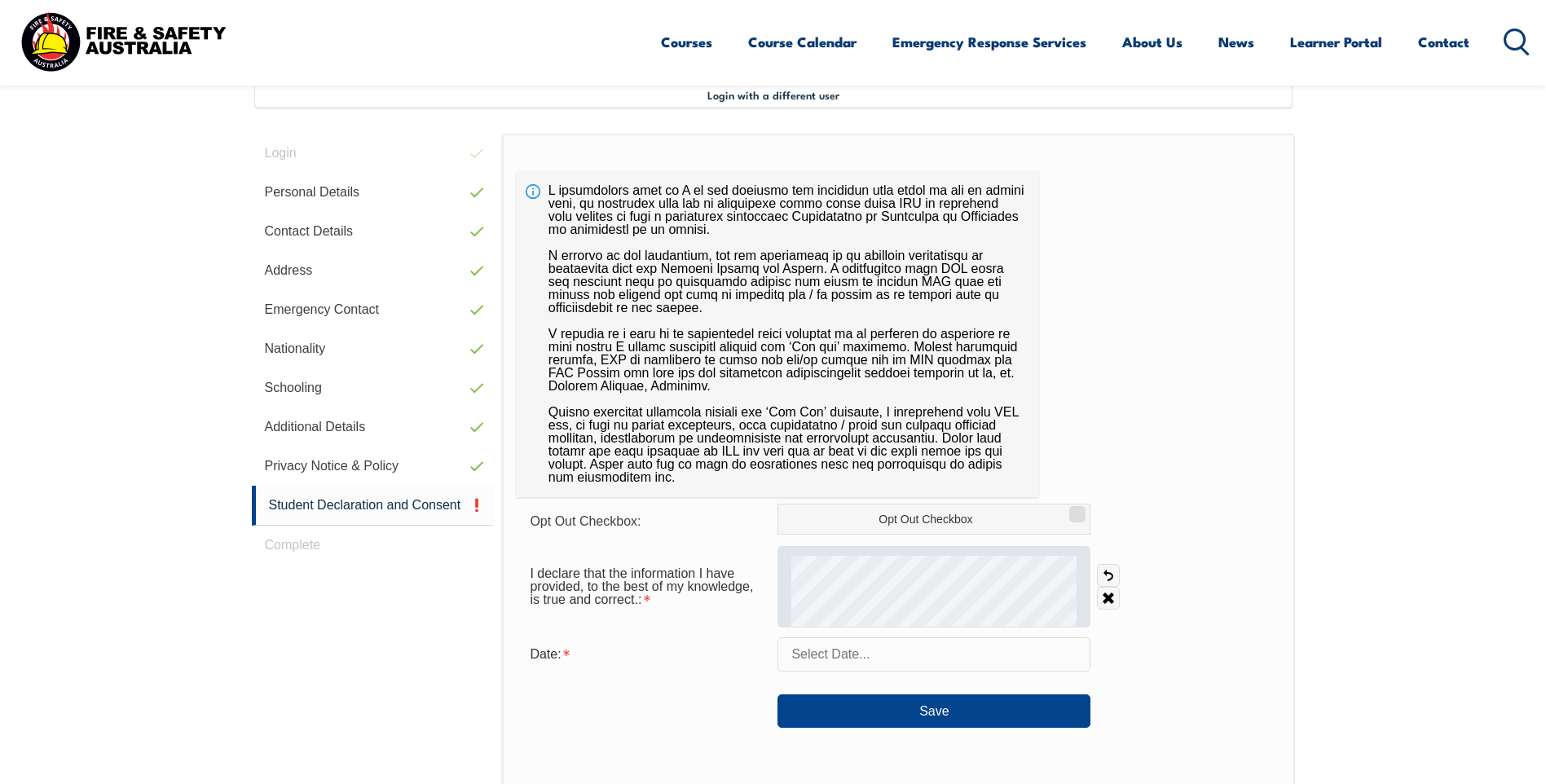
scroll to position [689, 0]
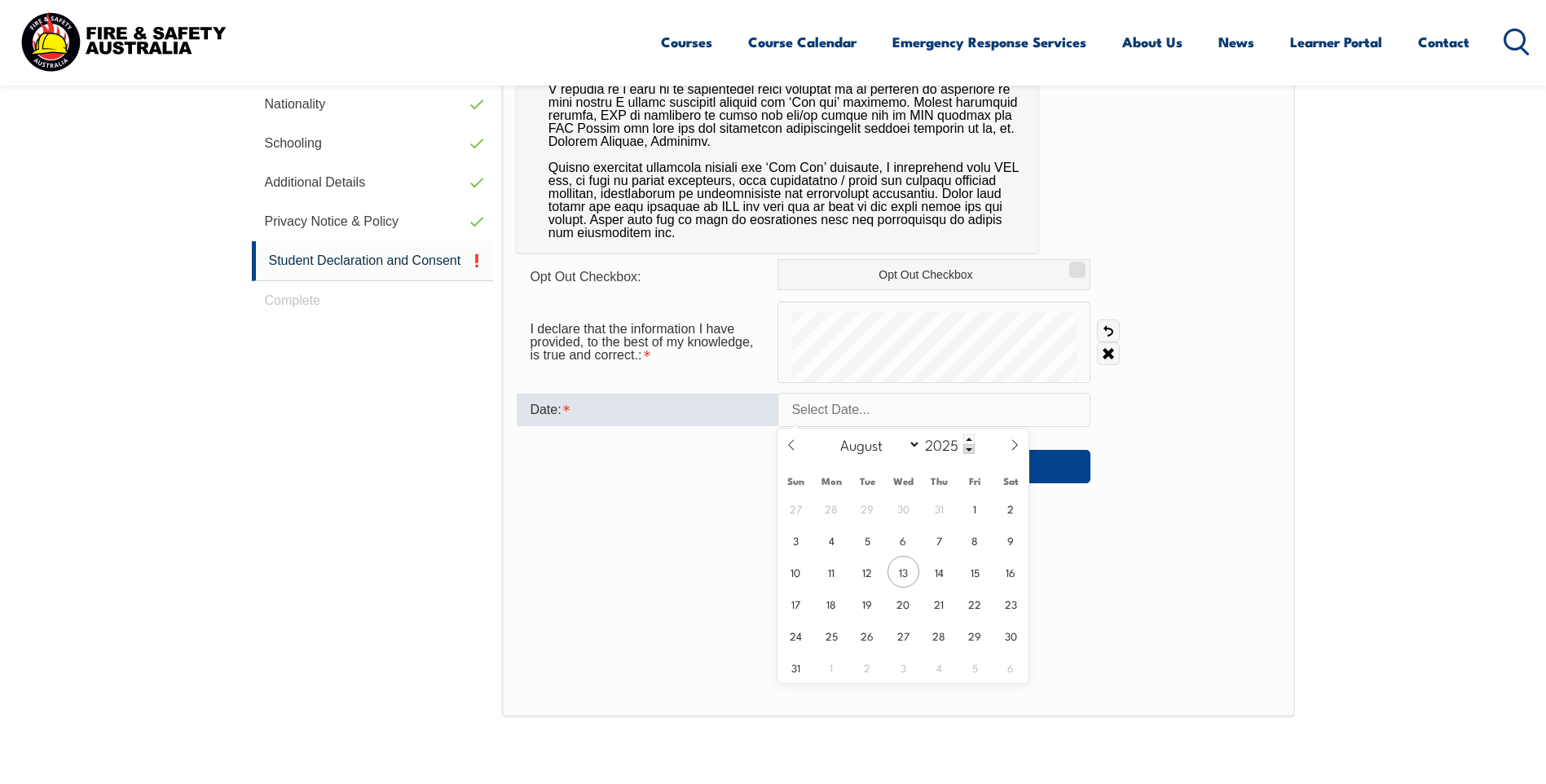
click at [865, 404] on input "text" at bounding box center [933, 409] width 313 height 34
drag, startPoint x: 908, startPoint y: 564, endPoint x: 931, endPoint y: 559, distance: 23.5
click at [907, 564] on span "13" at bounding box center [904, 572] width 32 height 32
type input "August 13, 2025"
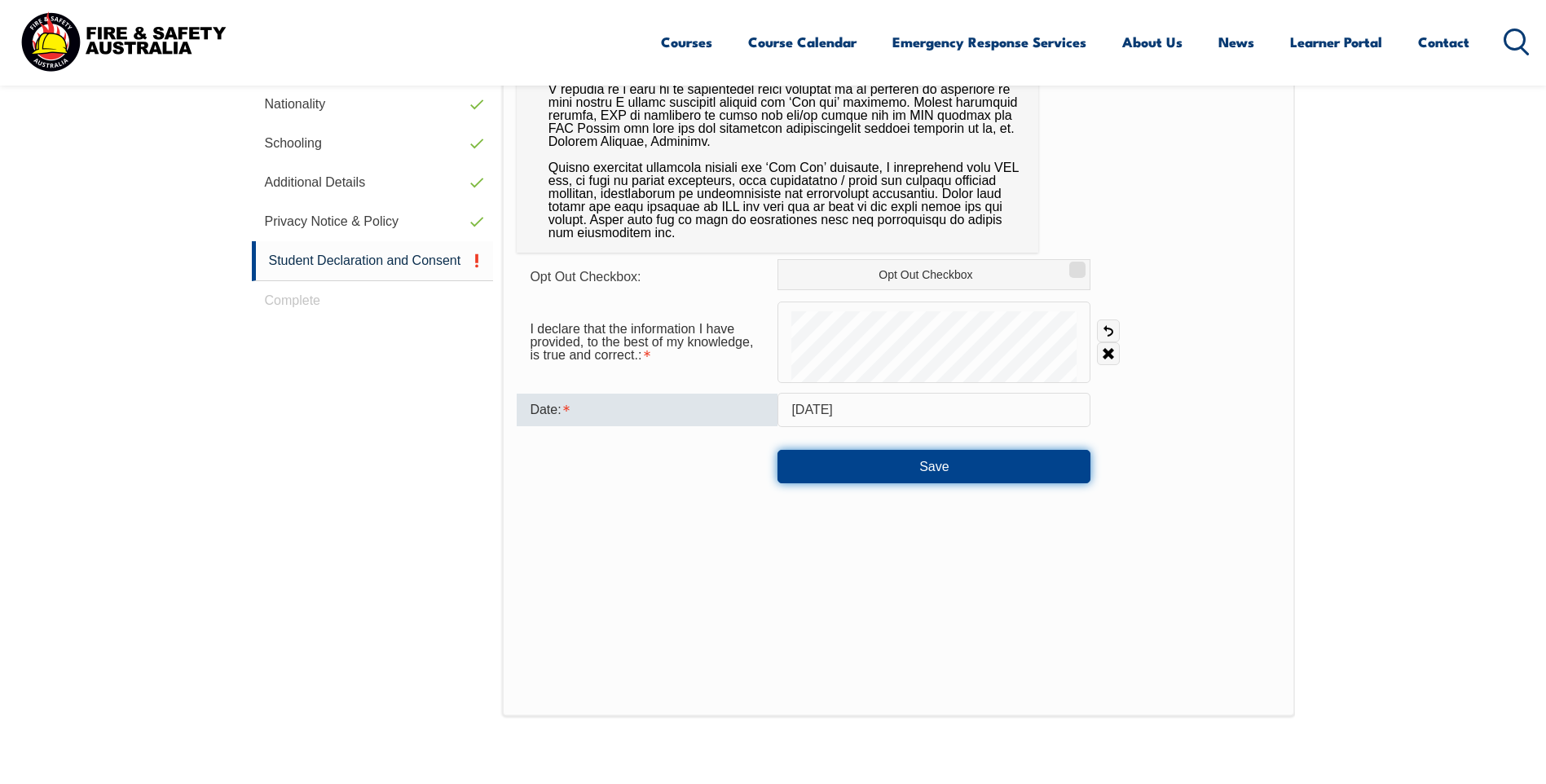
click at [938, 470] on button "Save" at bounding box center [933, 466] width 313 height 32
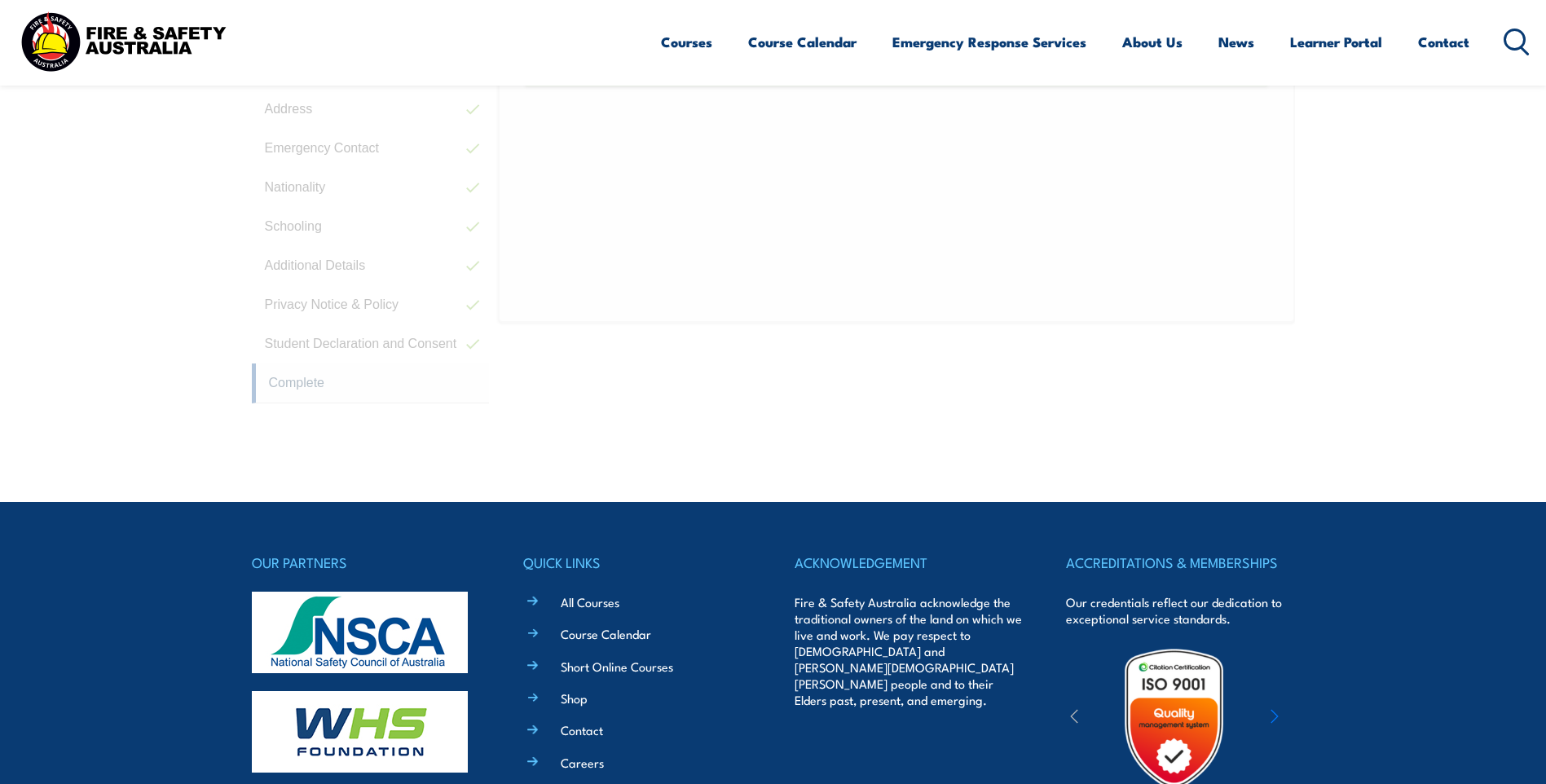
scroll to position [462, 0]
